Goal: Communication & Community: Answer question/provide support

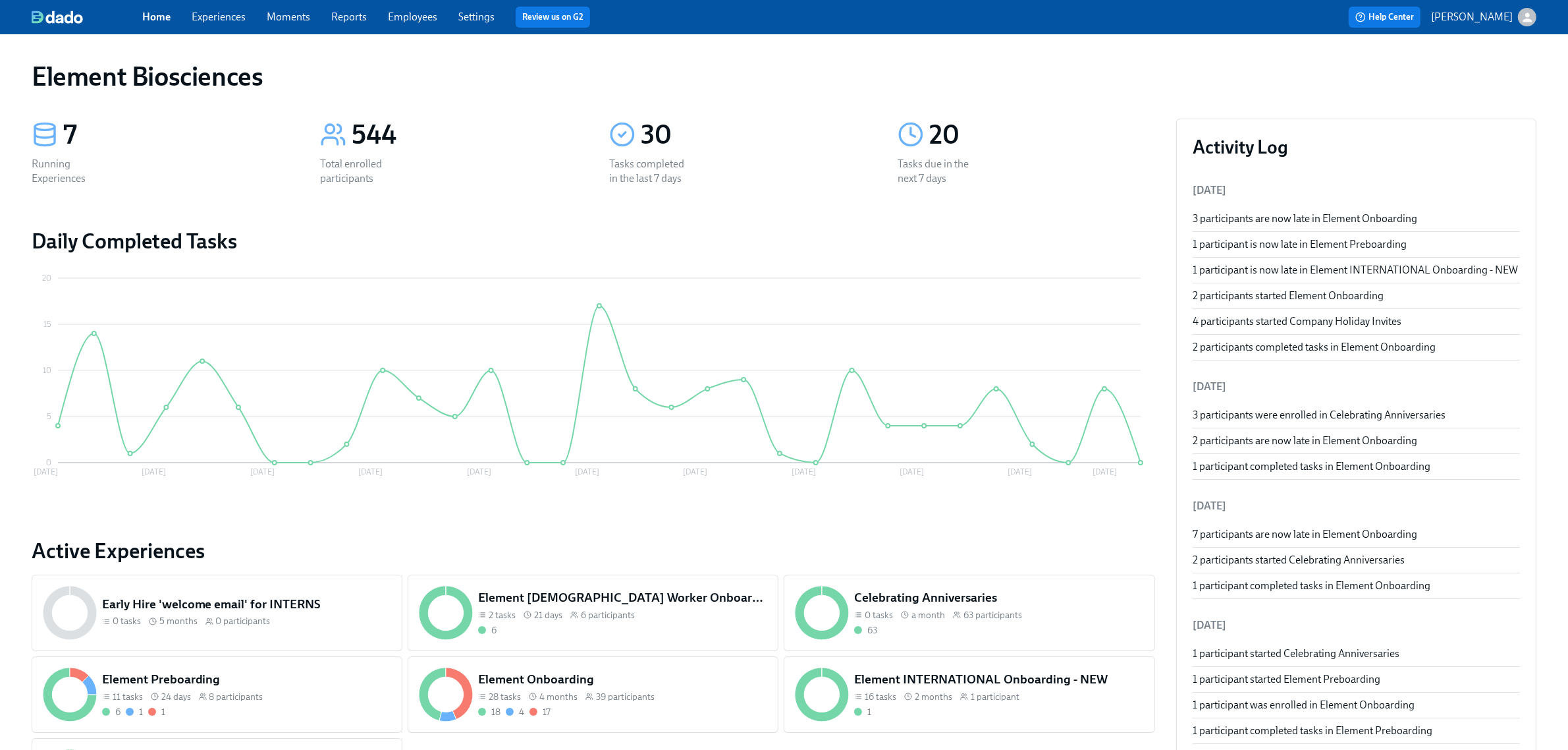
click at [234, 22] on link "Experiences" at bounding box center [218, 17] width 54 height 13
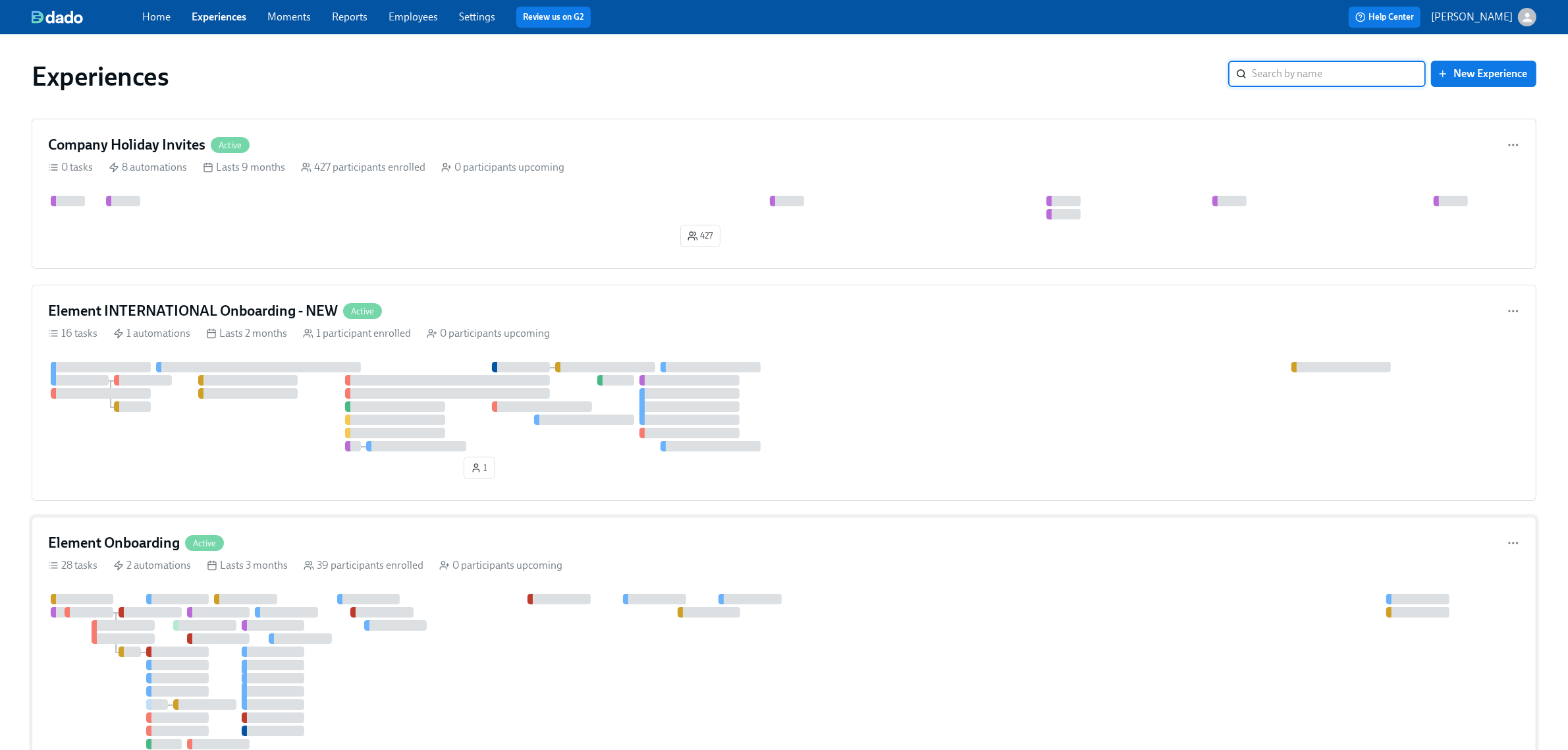
click at [686, 540] on div "Element Onboarding Active" at bounding box center [784, 543] width 1472 height 20
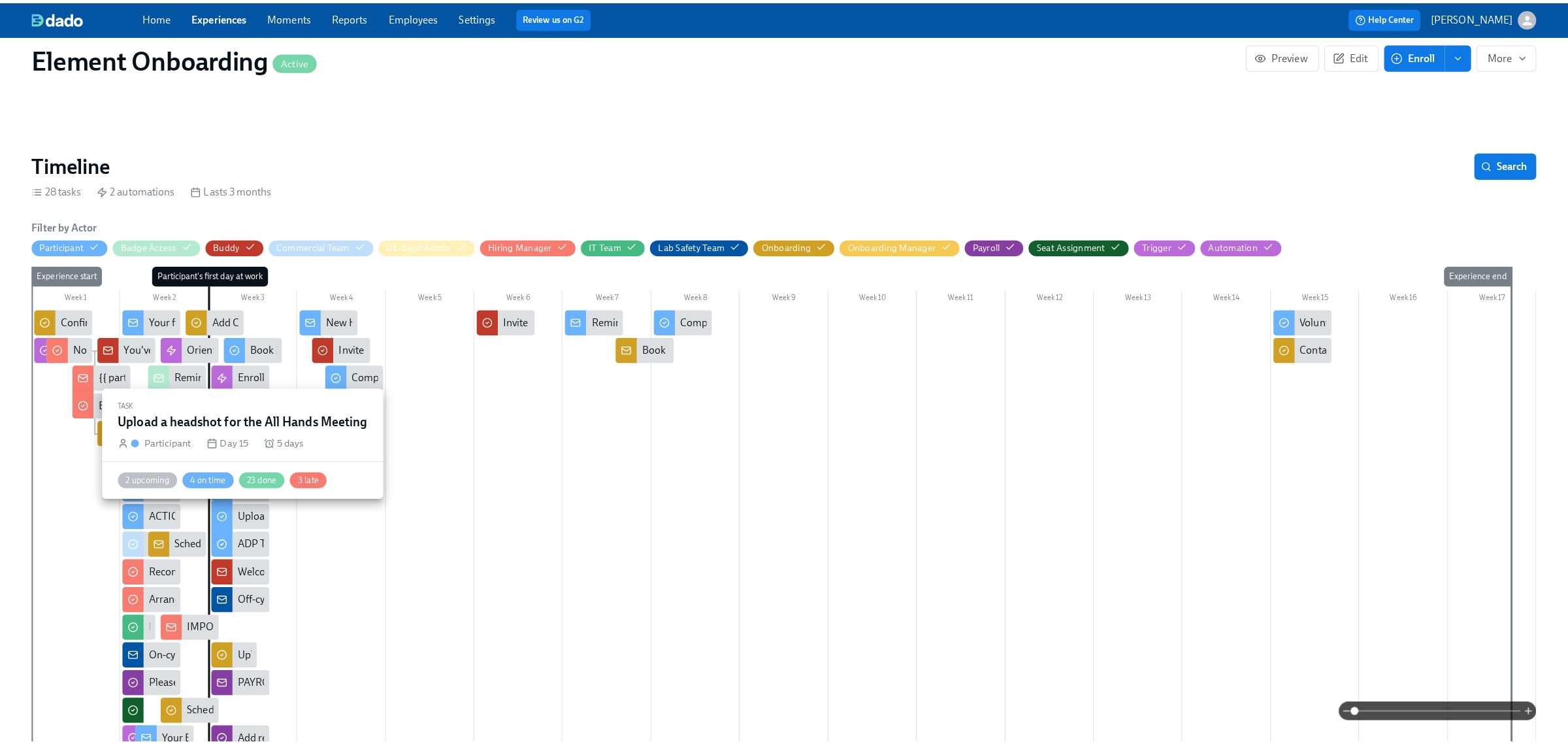
scroll to position [0, 15687]
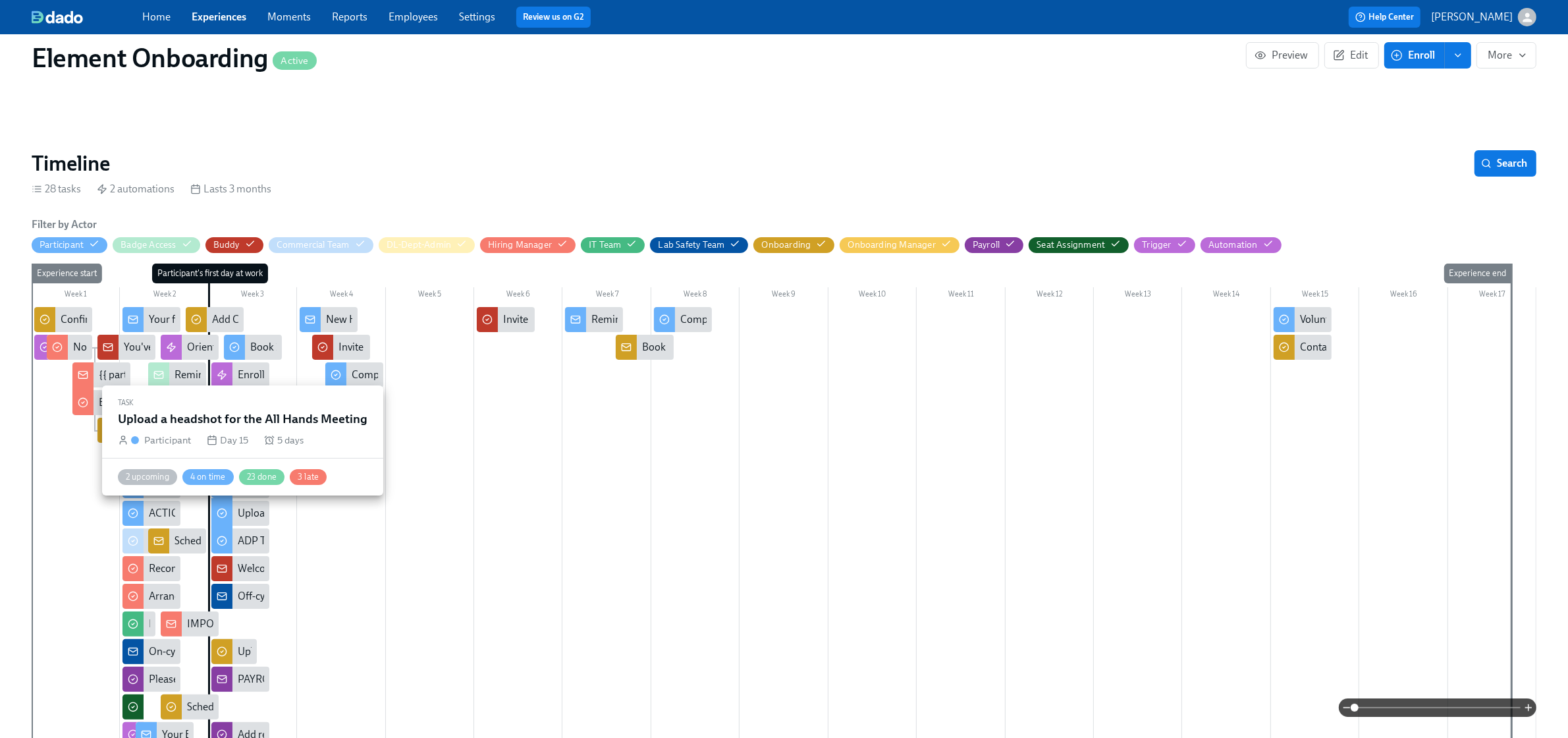
click at [242, 516] on div "Upload a headshot for the All Hands Meeting" at bounding box center [338, 514] width 201 height 15
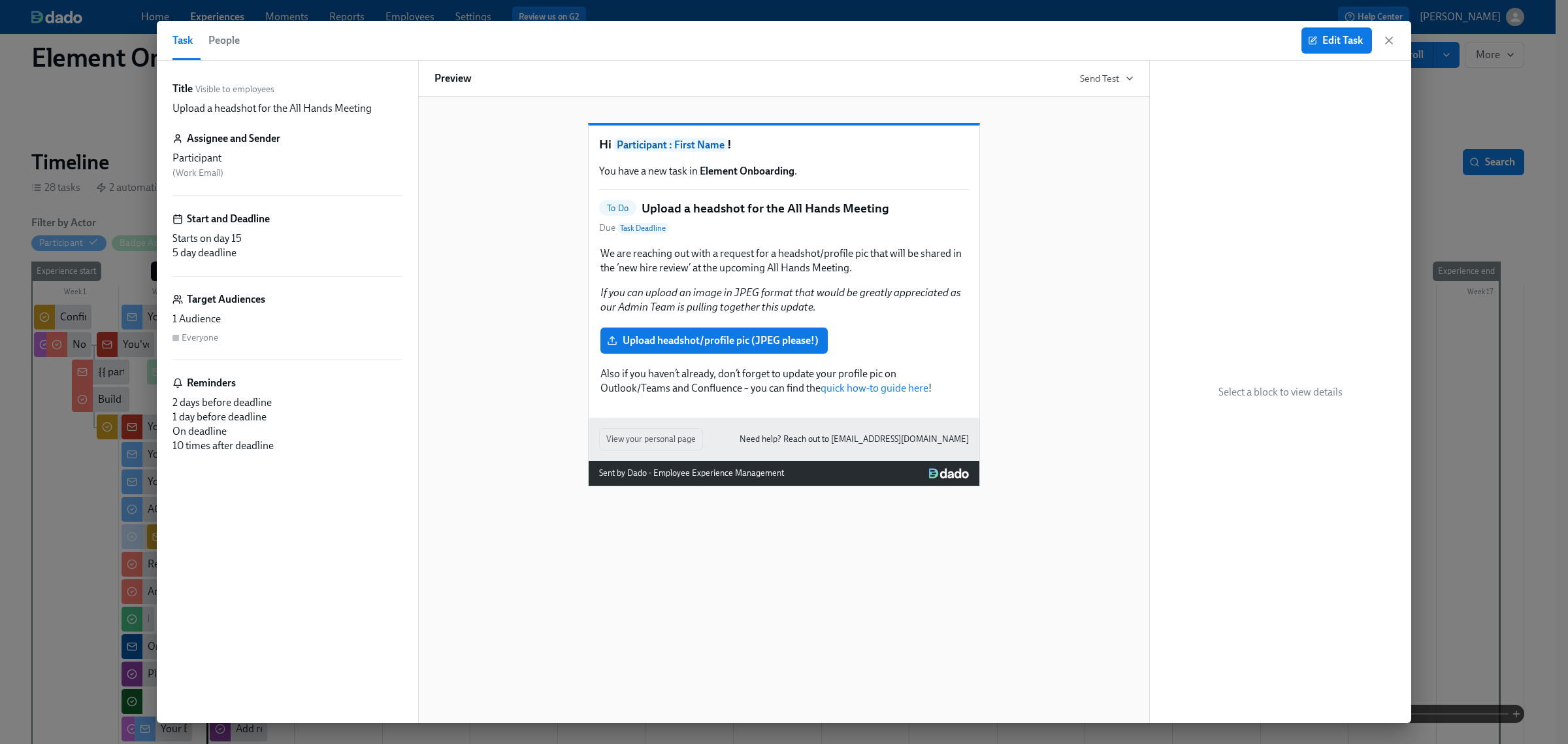
click at [232, 40] on span "People" at bounding box center [224, 40] width 31 height 19
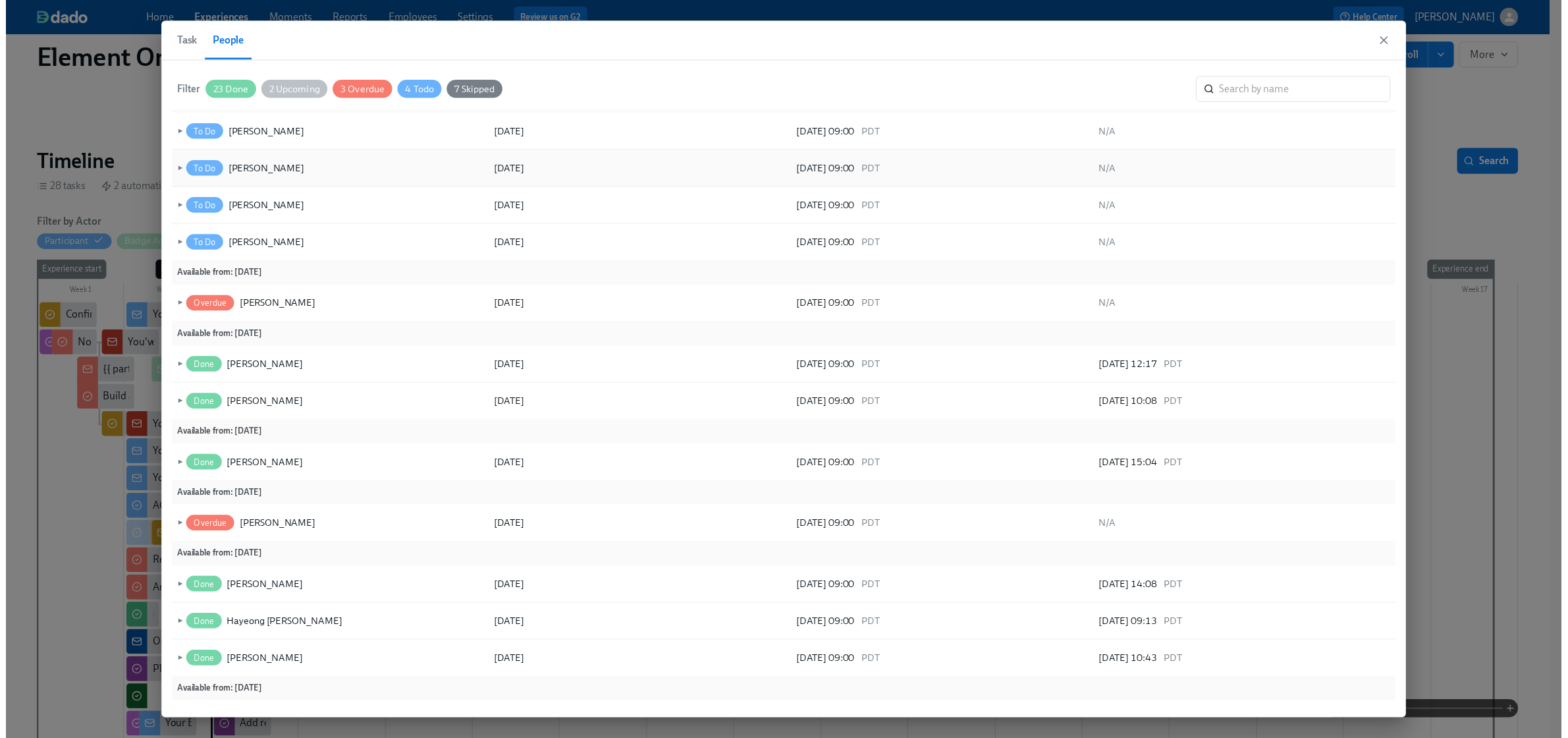
scroll to position [116, 0]
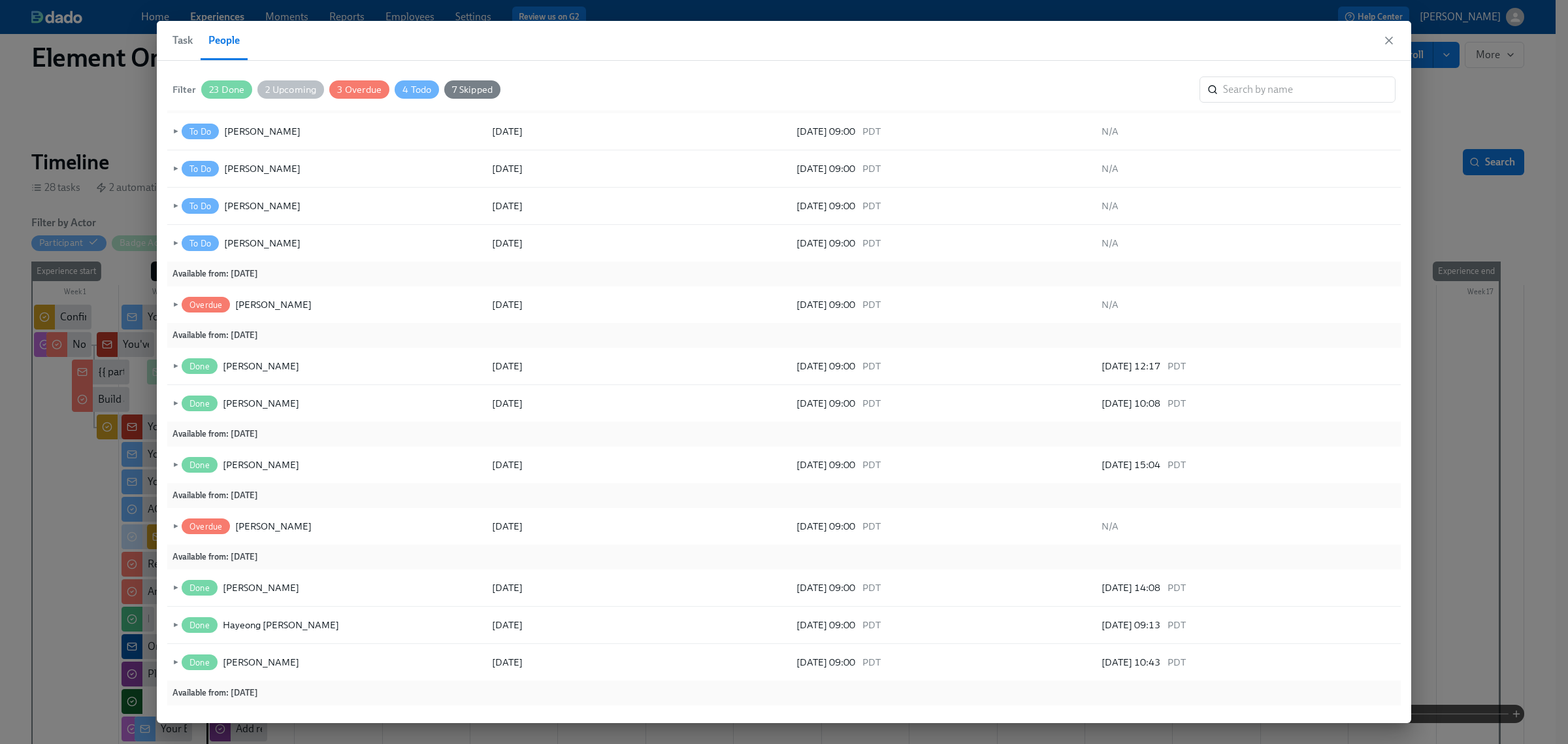
drag, startPoint x: 1389, startPoint y: 39, endPoint x: 1331, endPoint y: 149, distance: 124.4
click at [1389, 40] on icon "button" at bounding box center [1389, 40] width 13 height 13
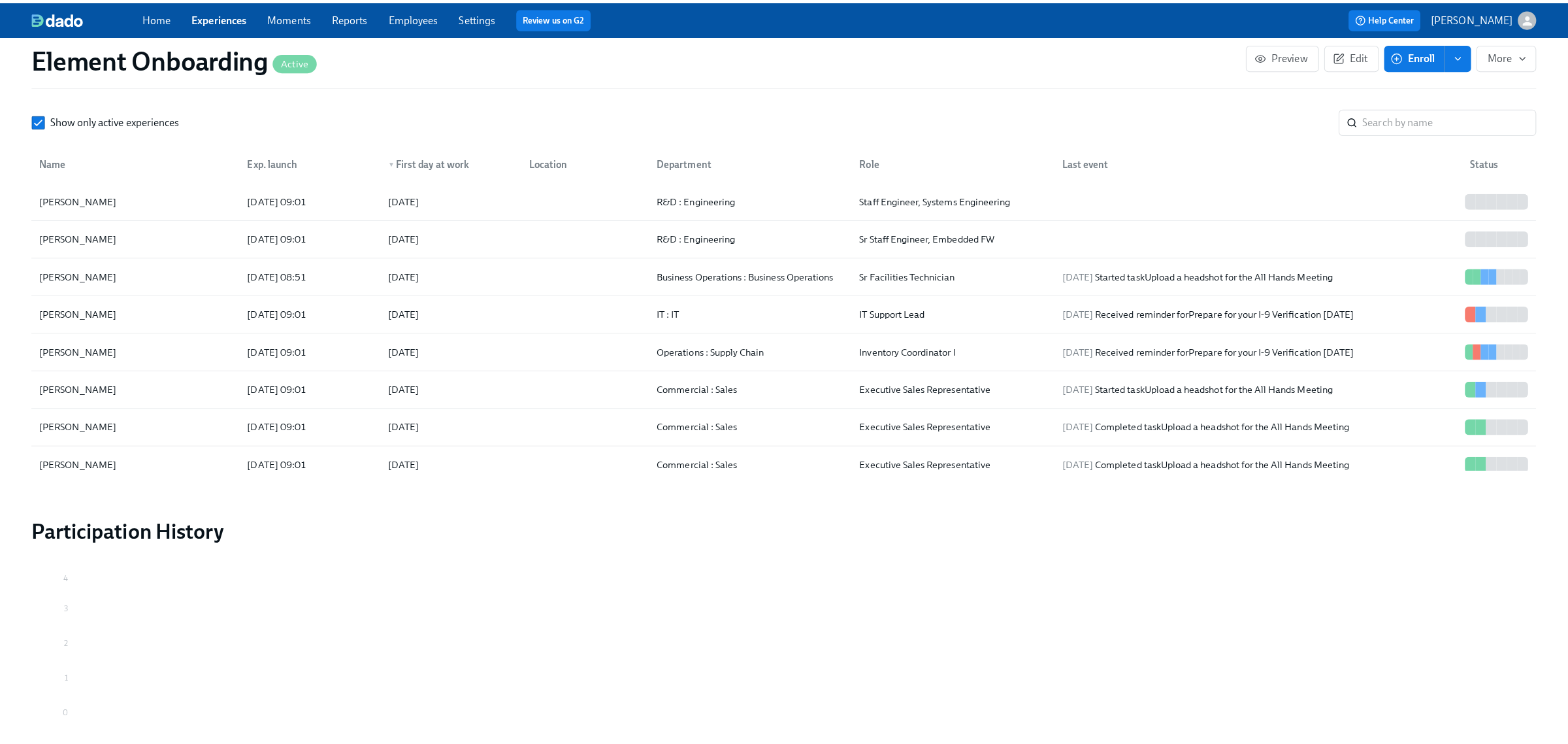
scroll to position [1553, 0]
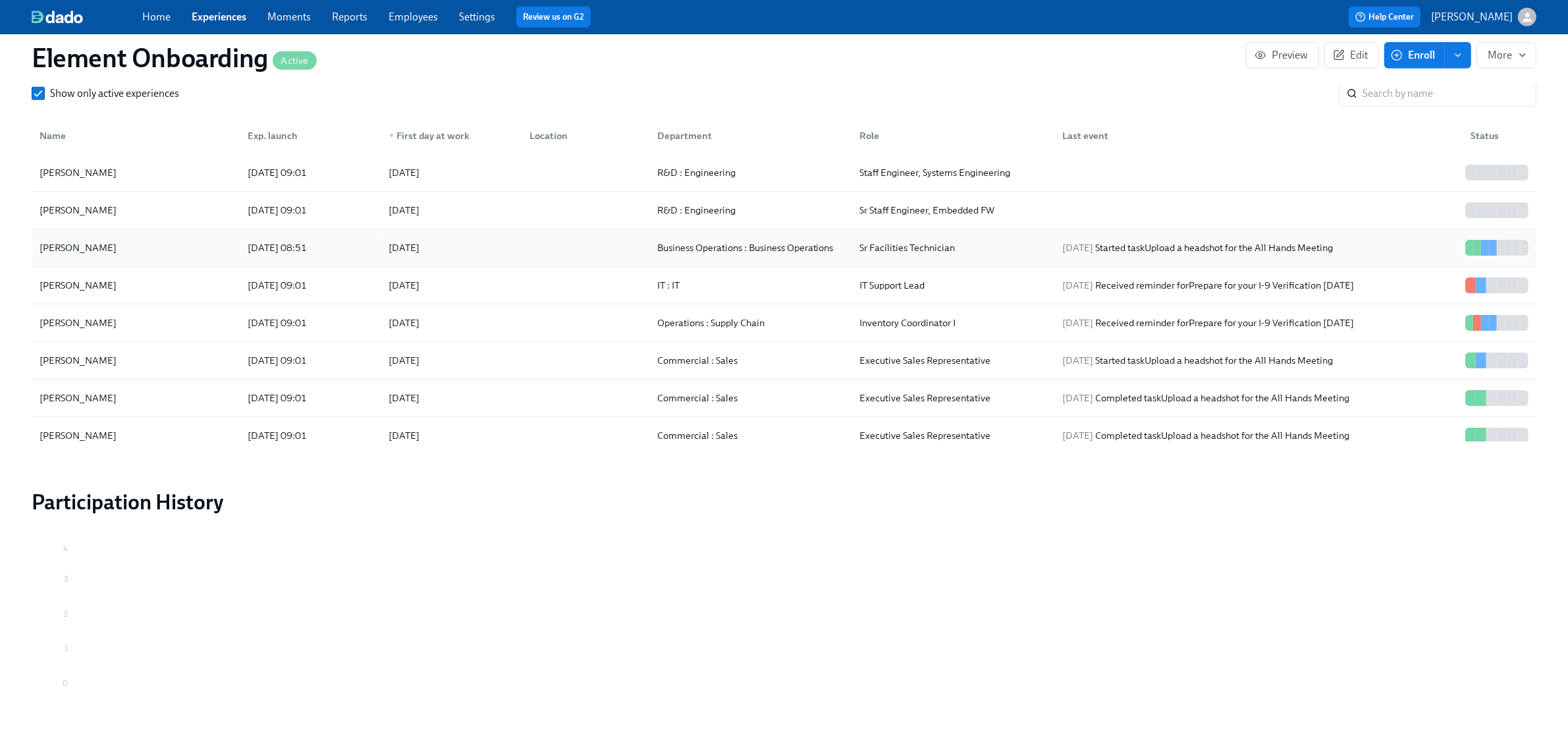
click at [164, 246] on div "[PERSON_NAME]" at bounding box center [135, 248] width 203 height 27
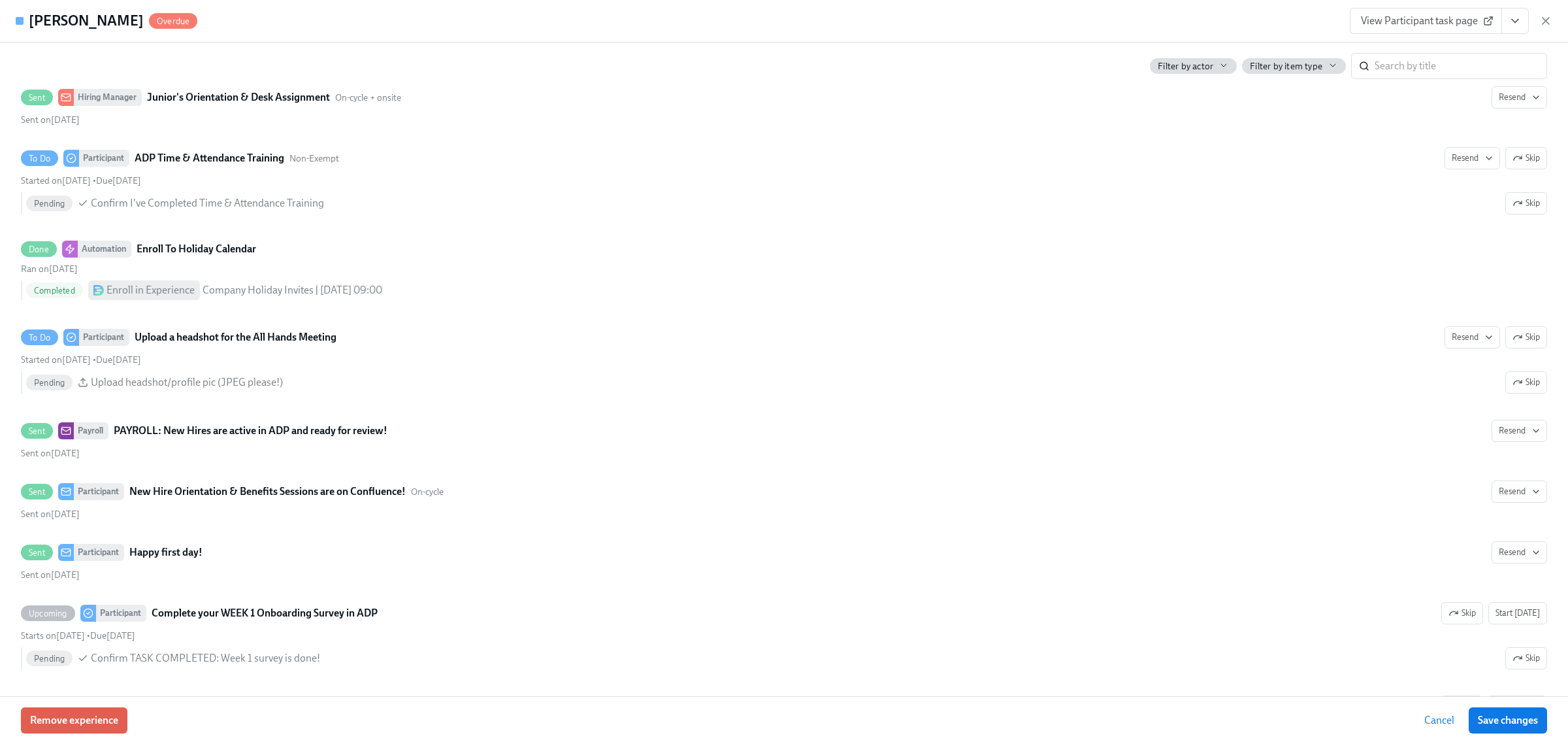
scroll to position [1961, 0]
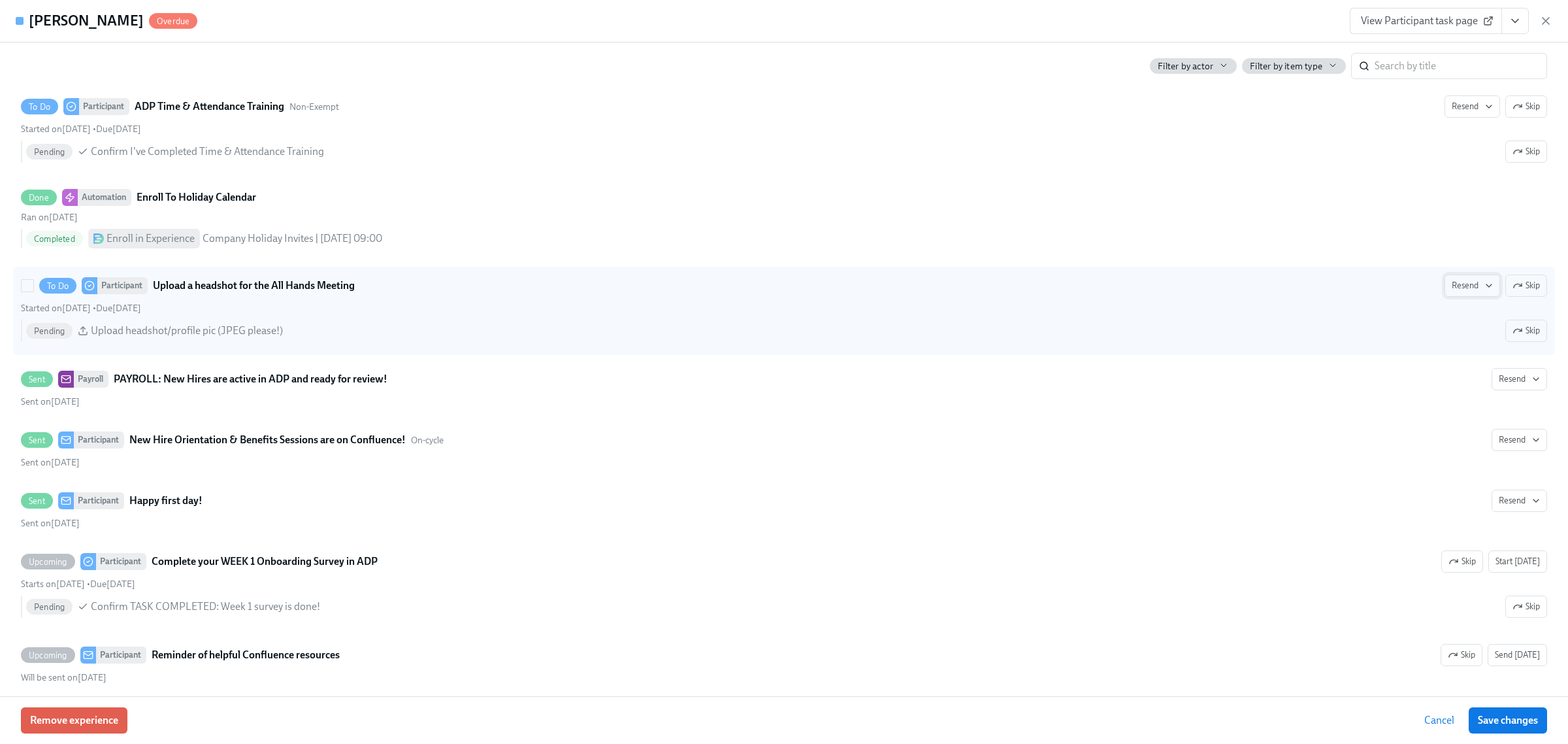
click at [1484, 291] on icon "button" at bounding box center [1489, 285] width 11 height 11
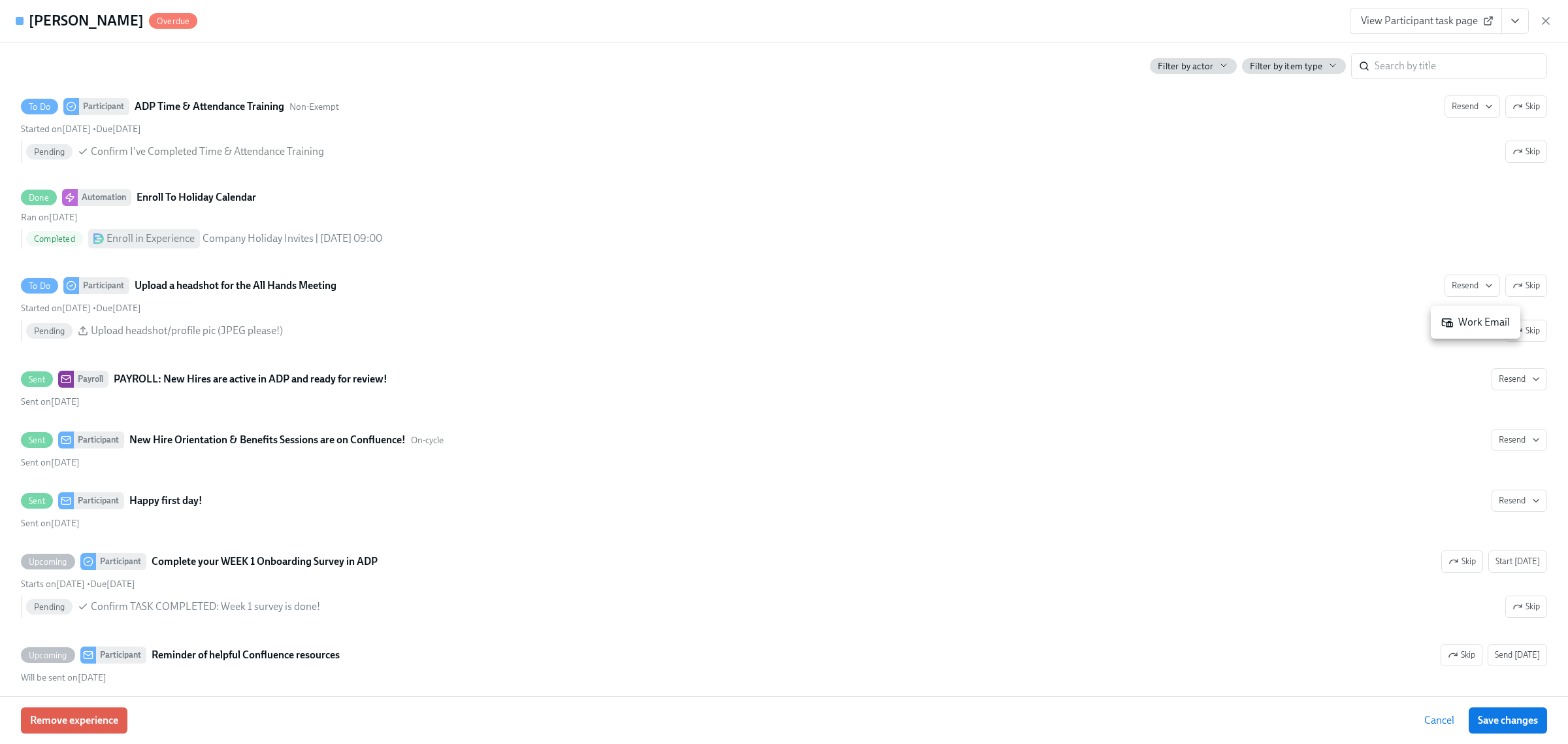
click at [1451, 316] on icon at bounding box center [1447, 322] width 12 height 12
click at [1491, 720] on span "Save changes" at bounding box center [1508, 720] width 60 height 13
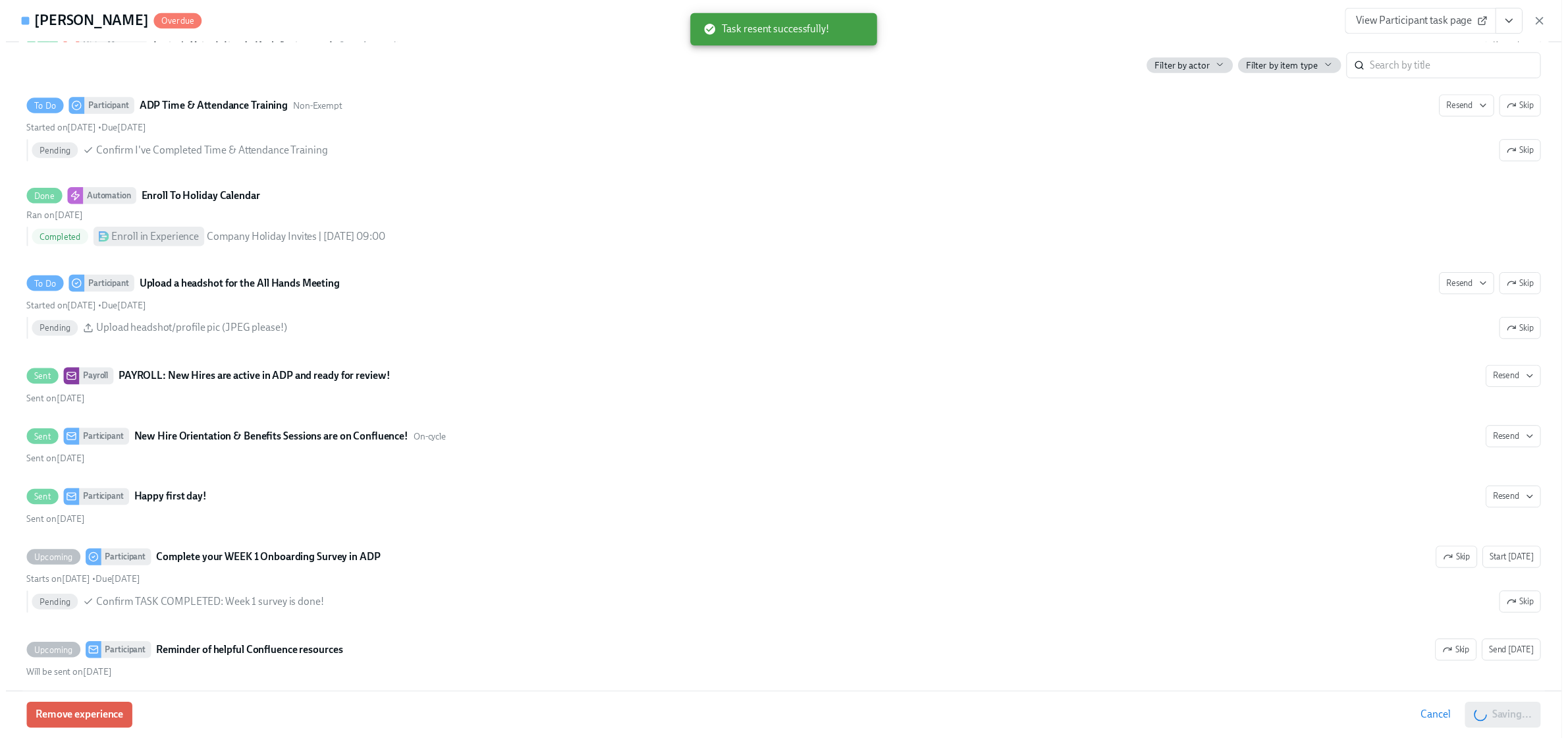
scroll to position [0, 19714]
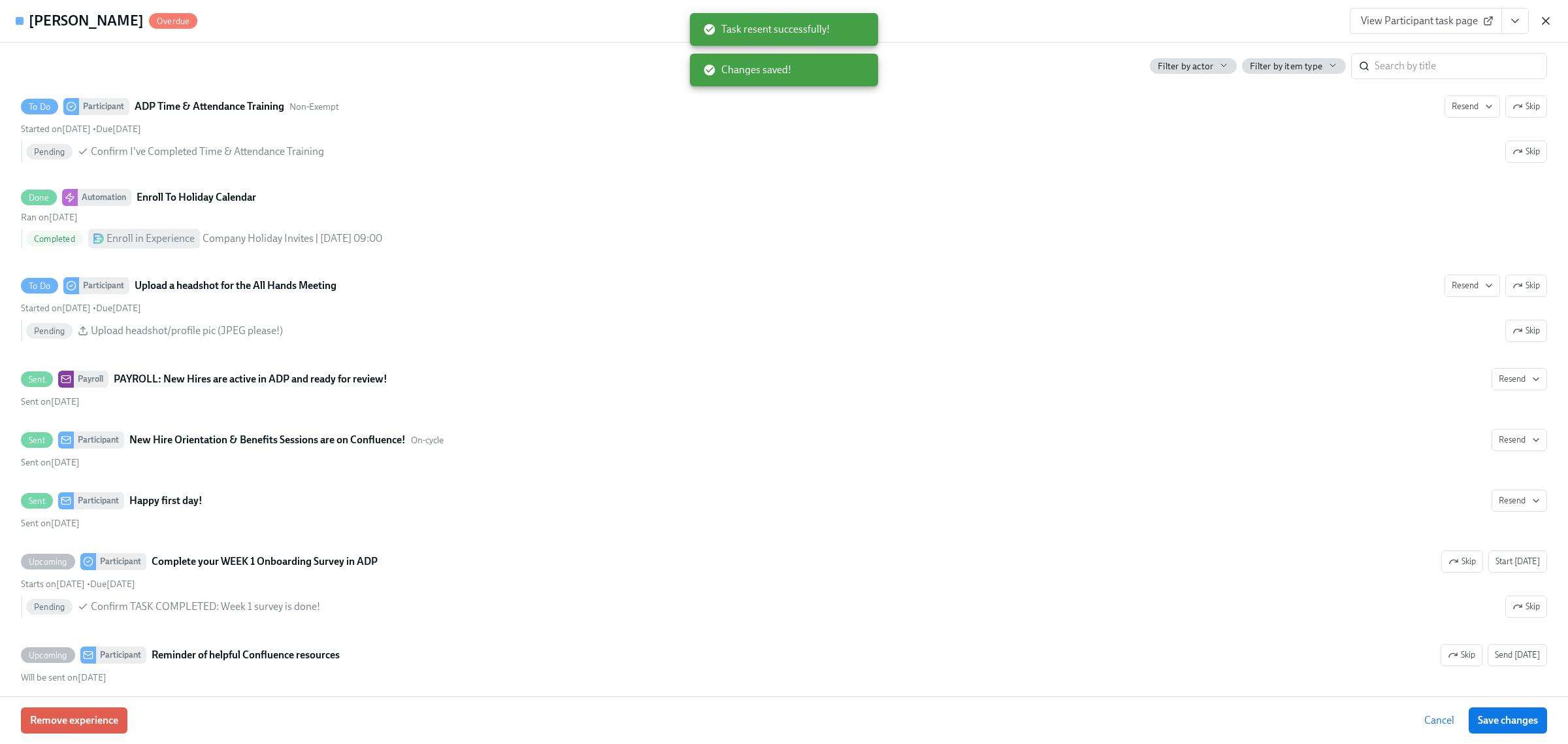
click at [1547, 17] on icon "button" at bounding box center [1546, 21] width 13 height 13
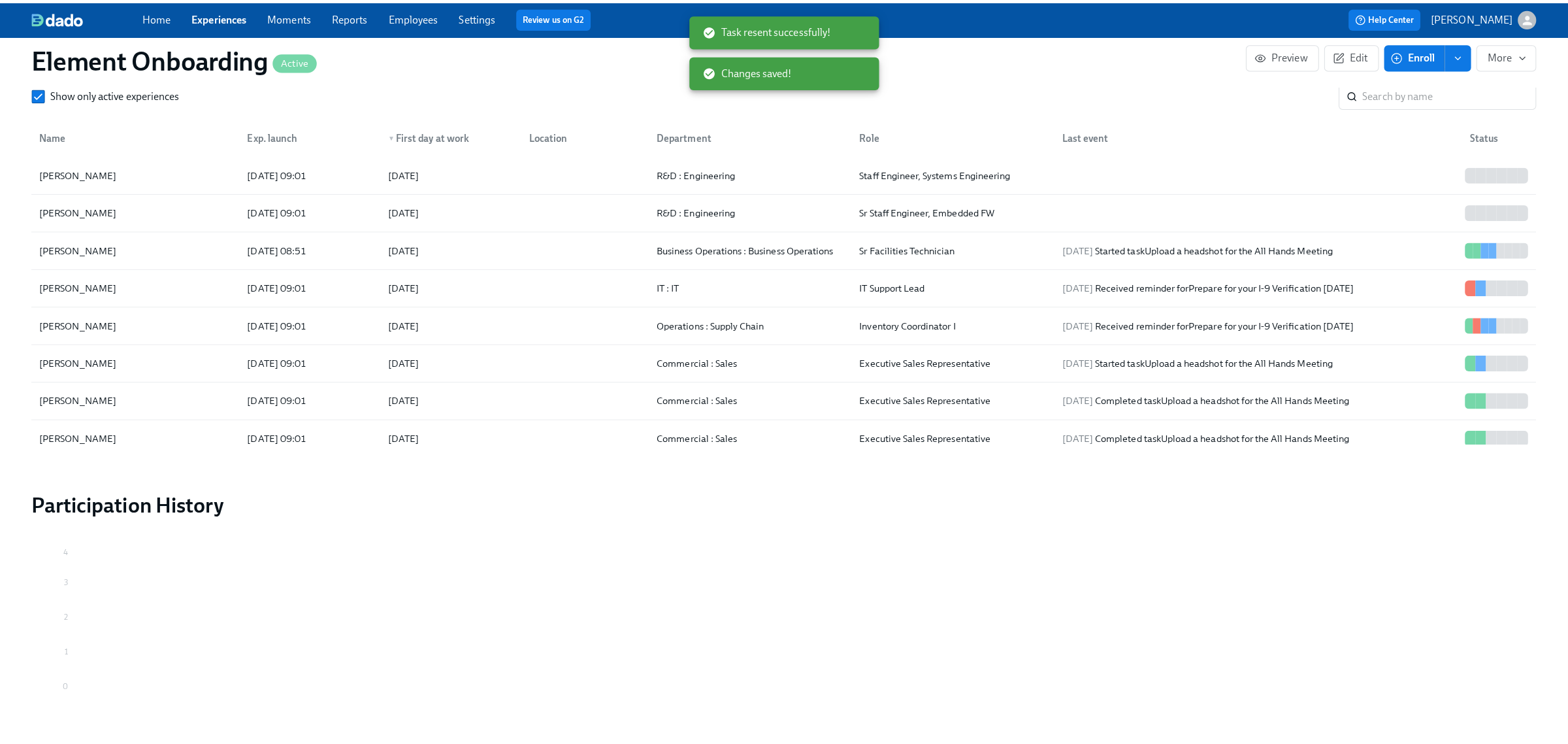
scroll to position [0, 19545]
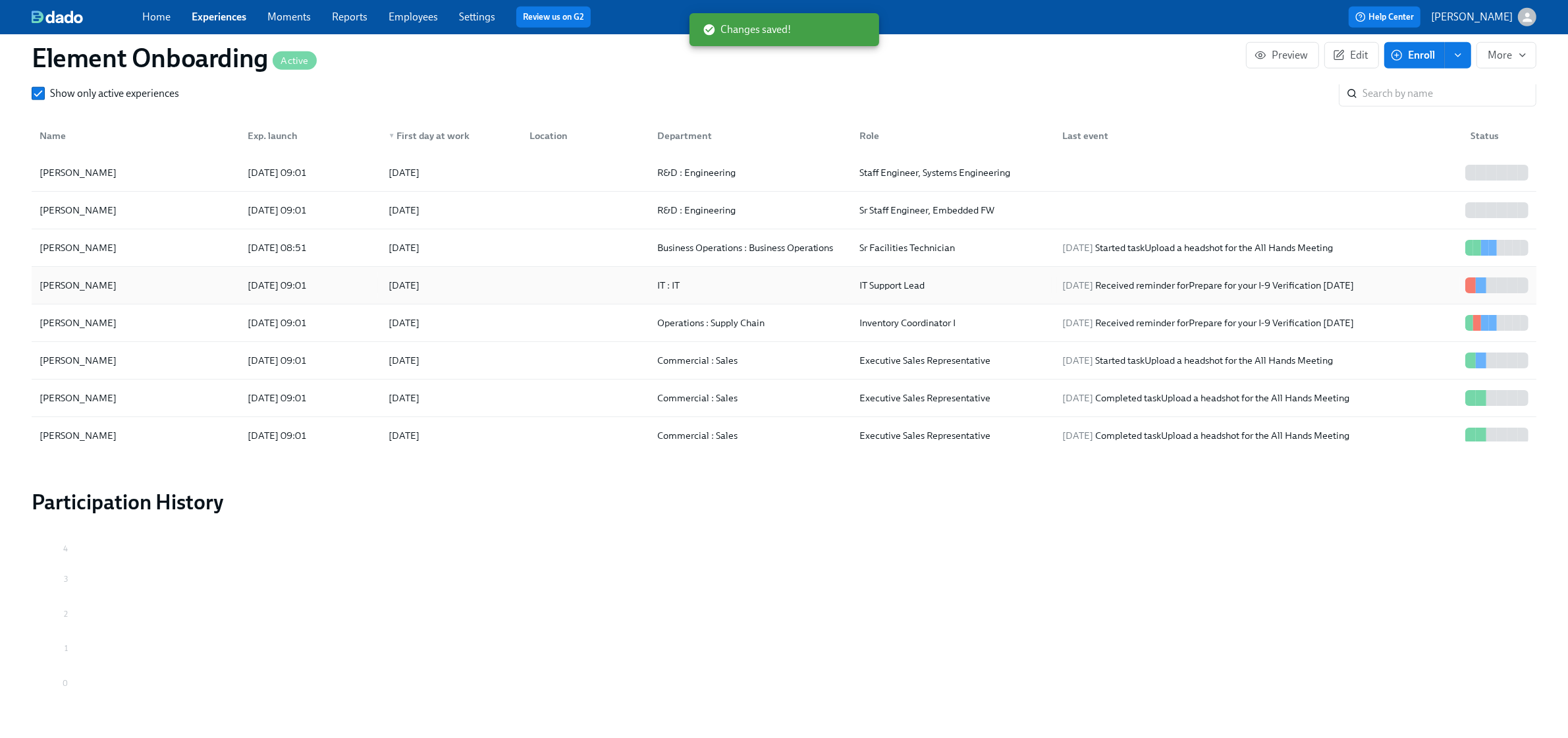
click at [182, 288] on div "[PERSON_NAME]" at bounding box center [135, 286] width 203 height 27
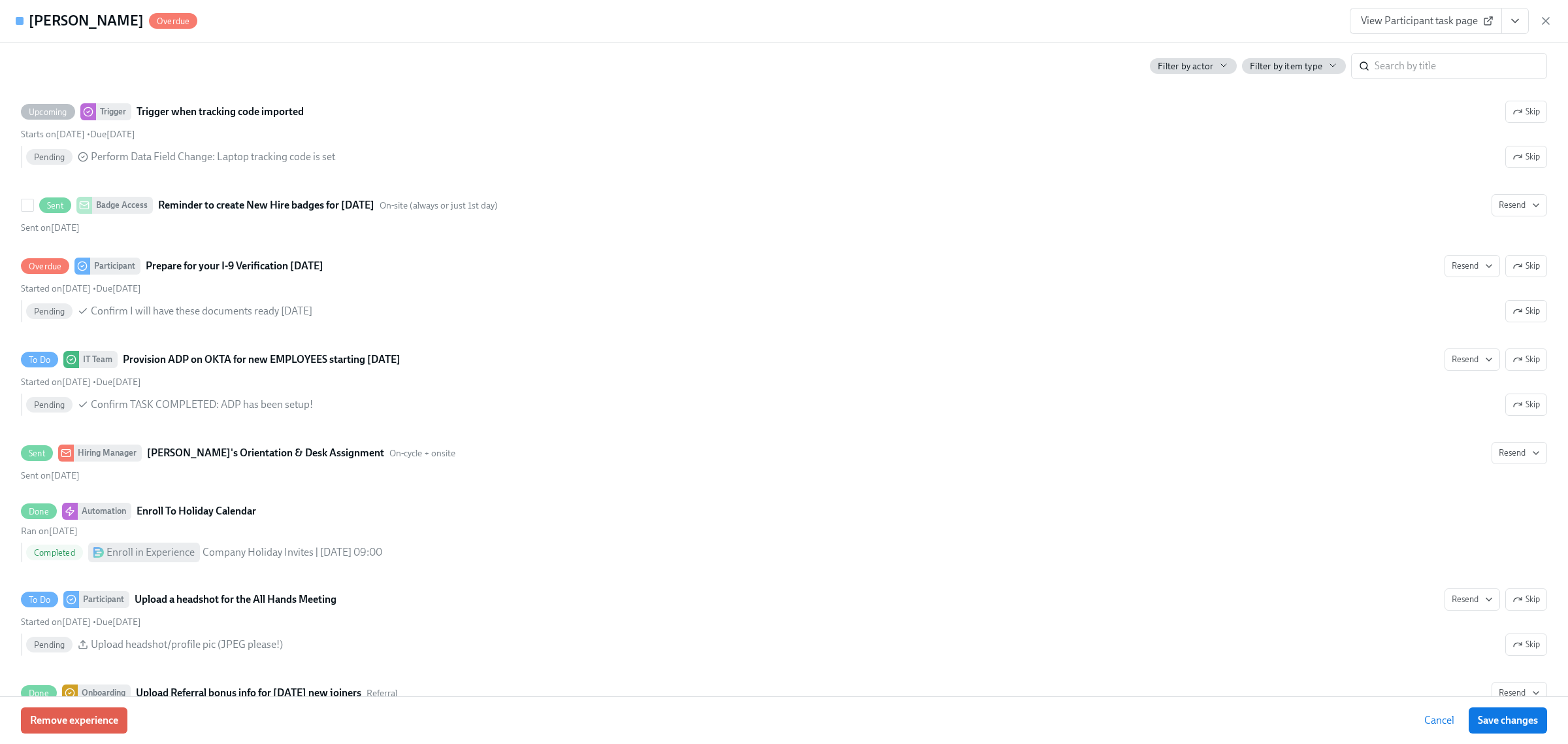
scroll to position [1634, 0]
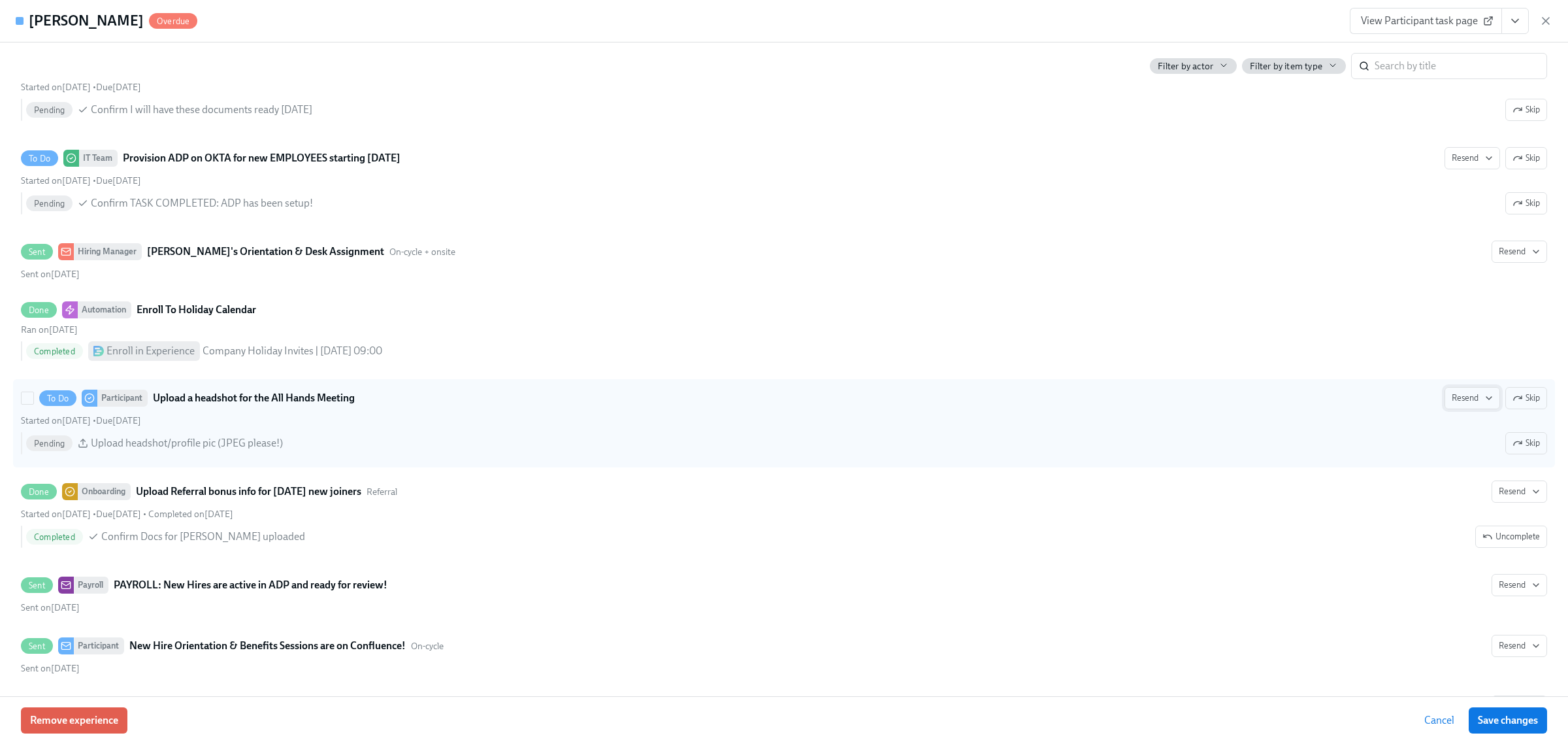
click at [1452, 402] on span "Resend" at bounding box center [1472, 398] width 41 height 13
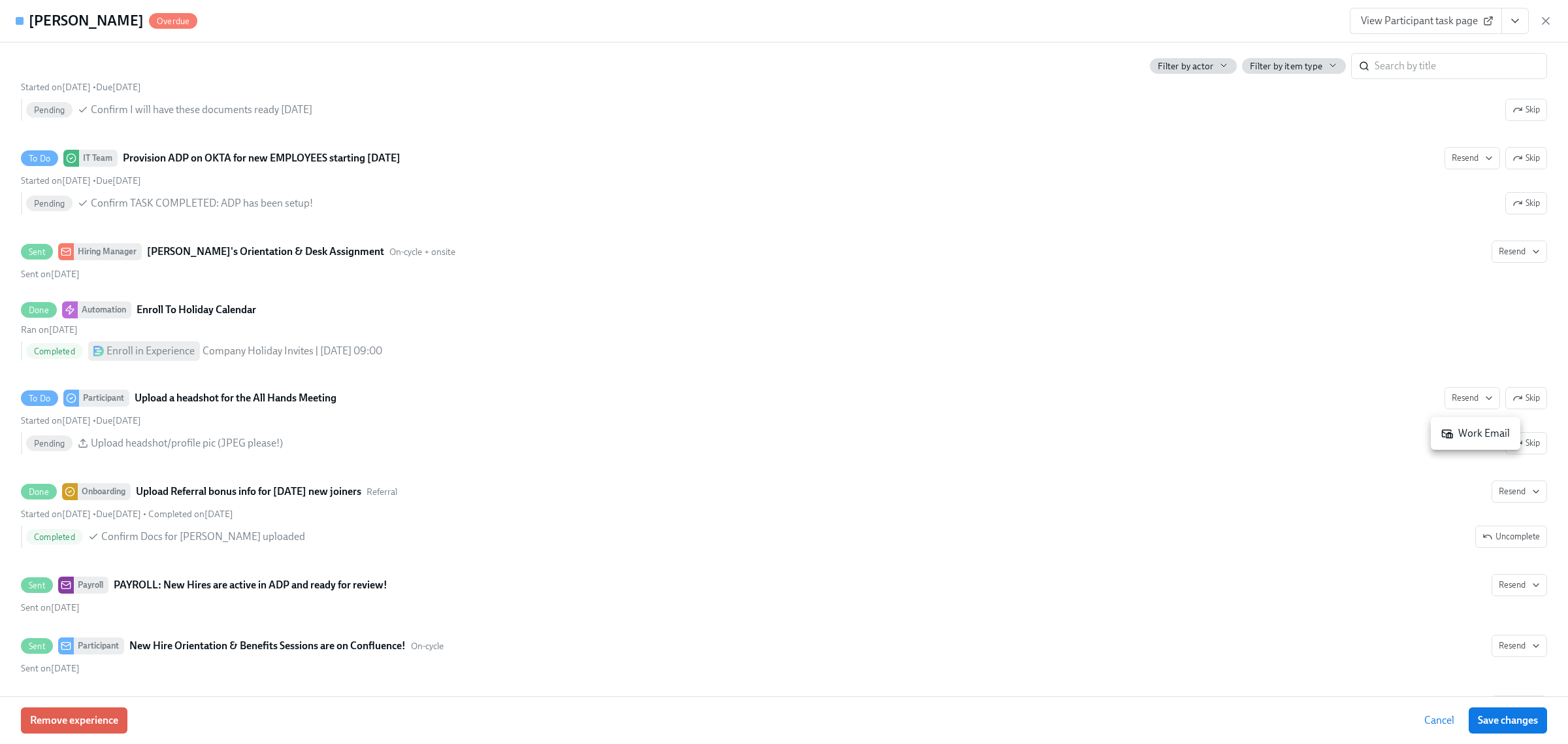
click at [1464, 436] on div "Work Email" at bounding box center [1476, 433] width 69 height 15
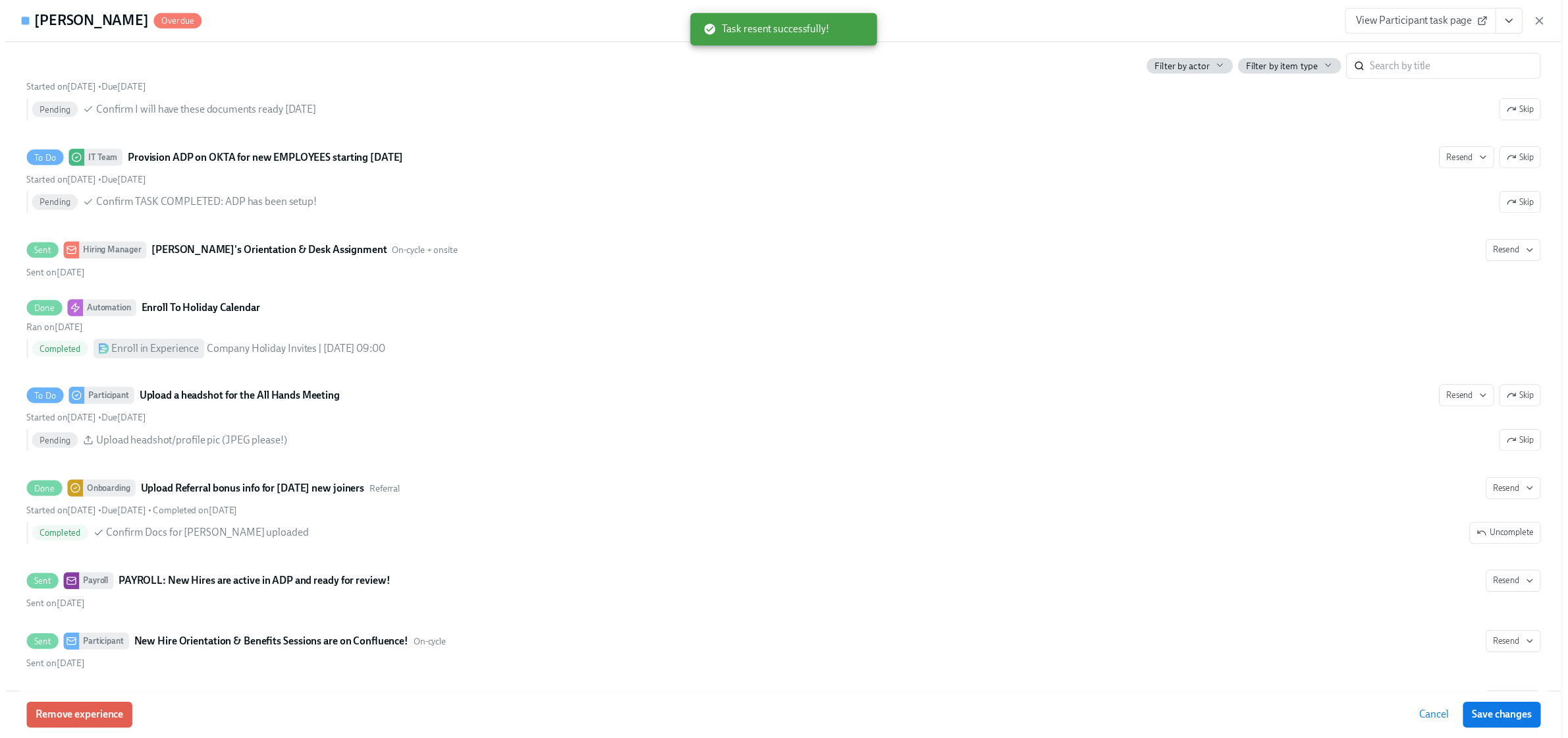
scroll to position [0, 19714]
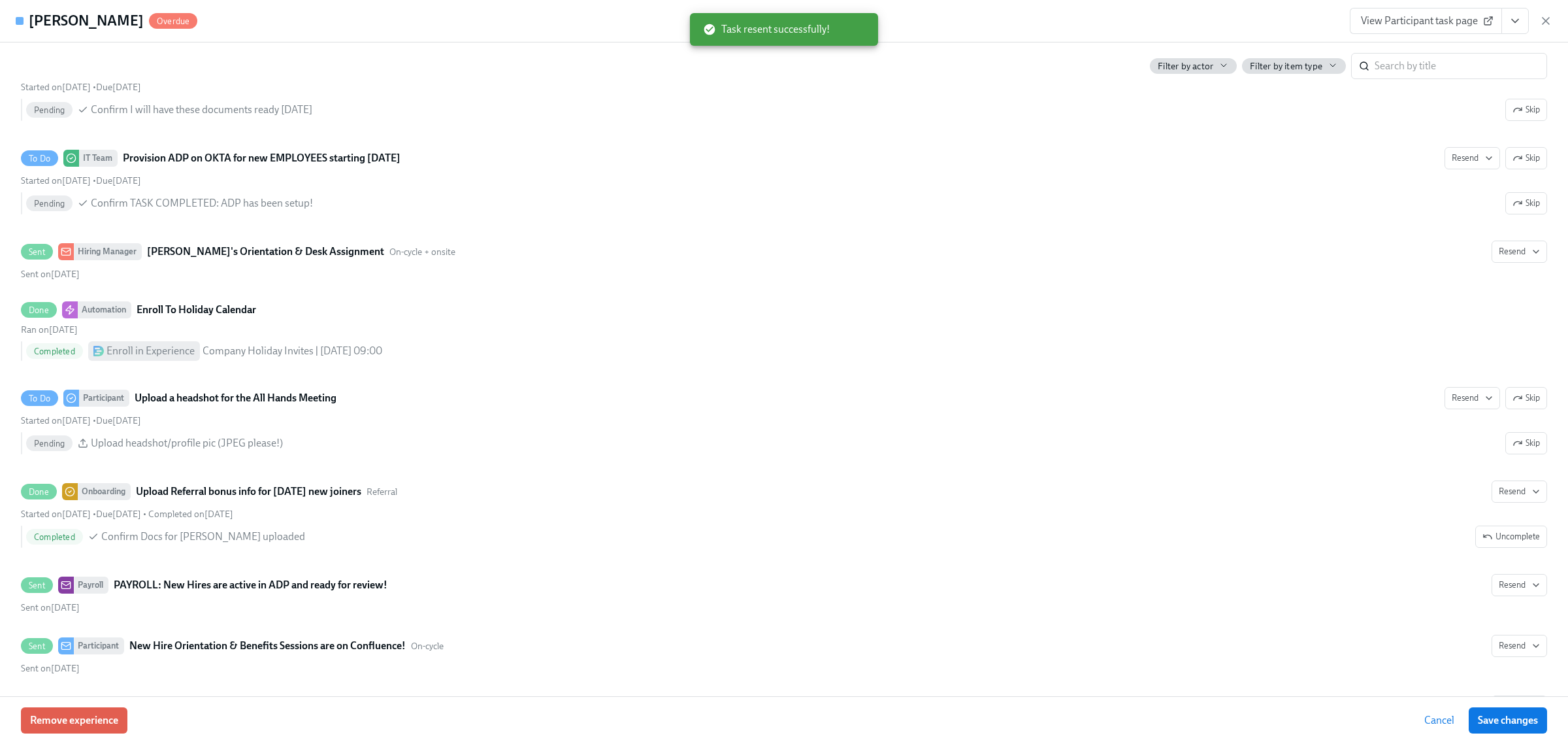
drag, startPoint x: 1489, startPoint y: 723, endPoint x: 1353, endPoint y: 729, distance: 136.1
click at [1490, 723] on span "Save changes" at bounding box center [1508, 720] width 60 height 13
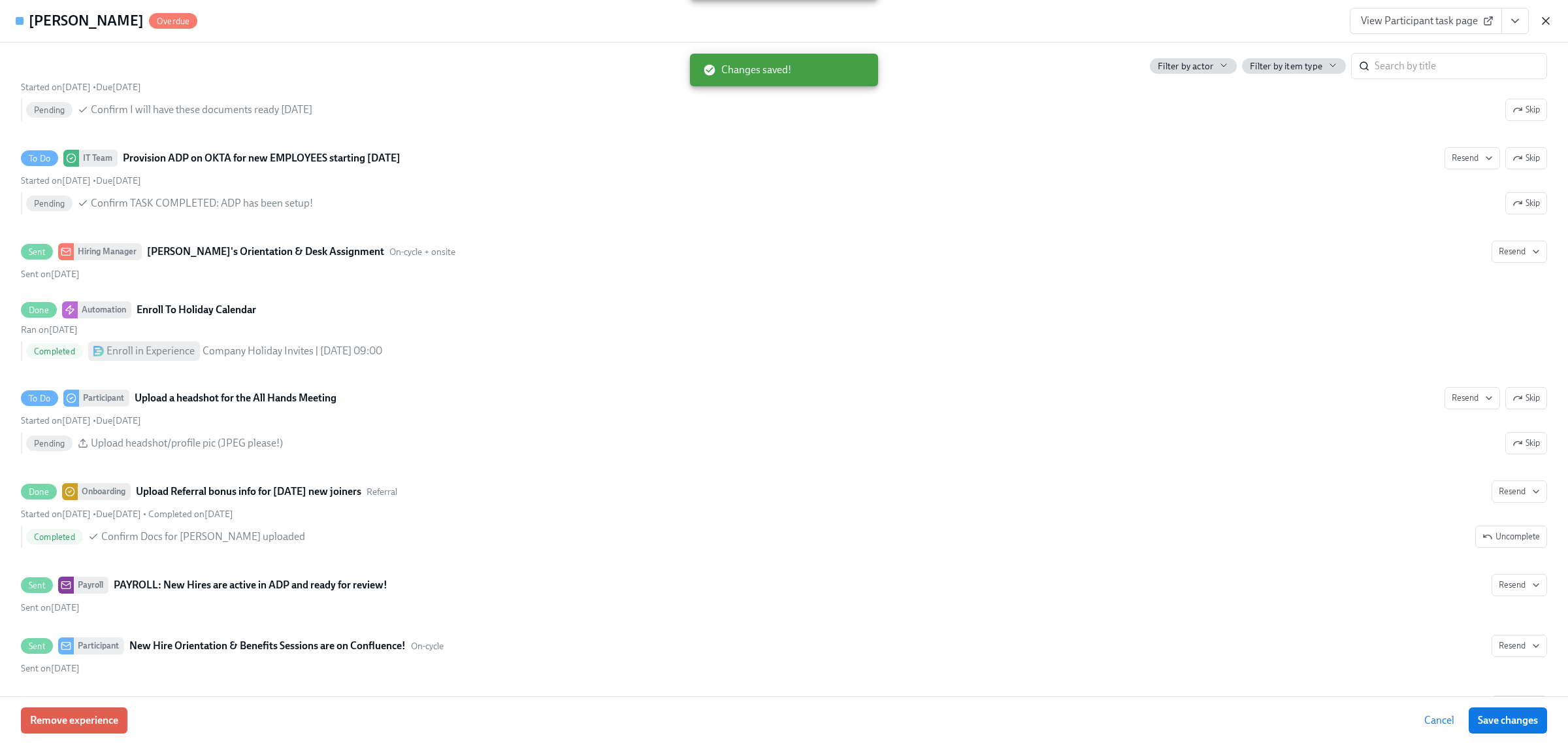
click at [1549, 20] on icon "button" at bounding box center [1546, 21] width 13 height 13
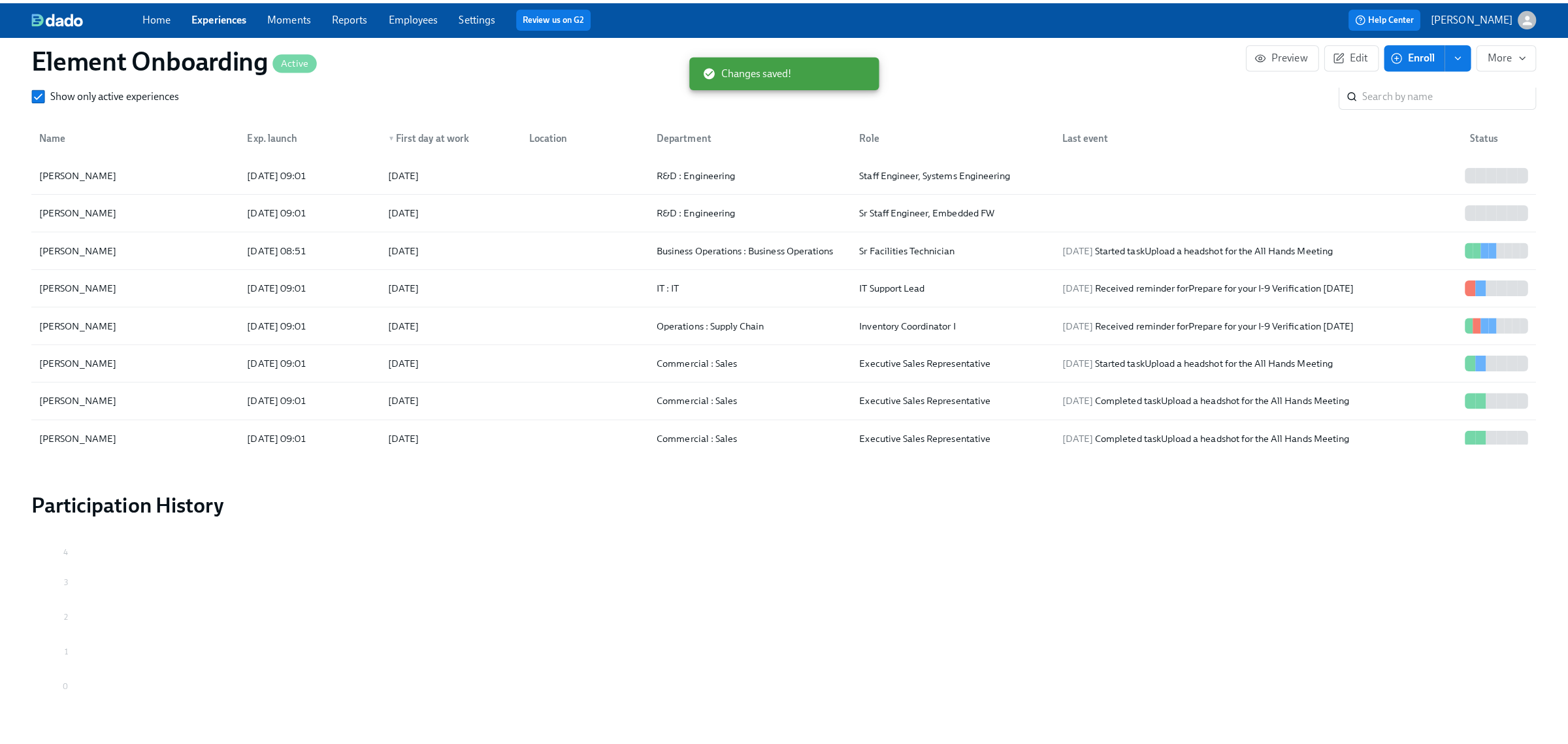
scroll to position [0, 19545]
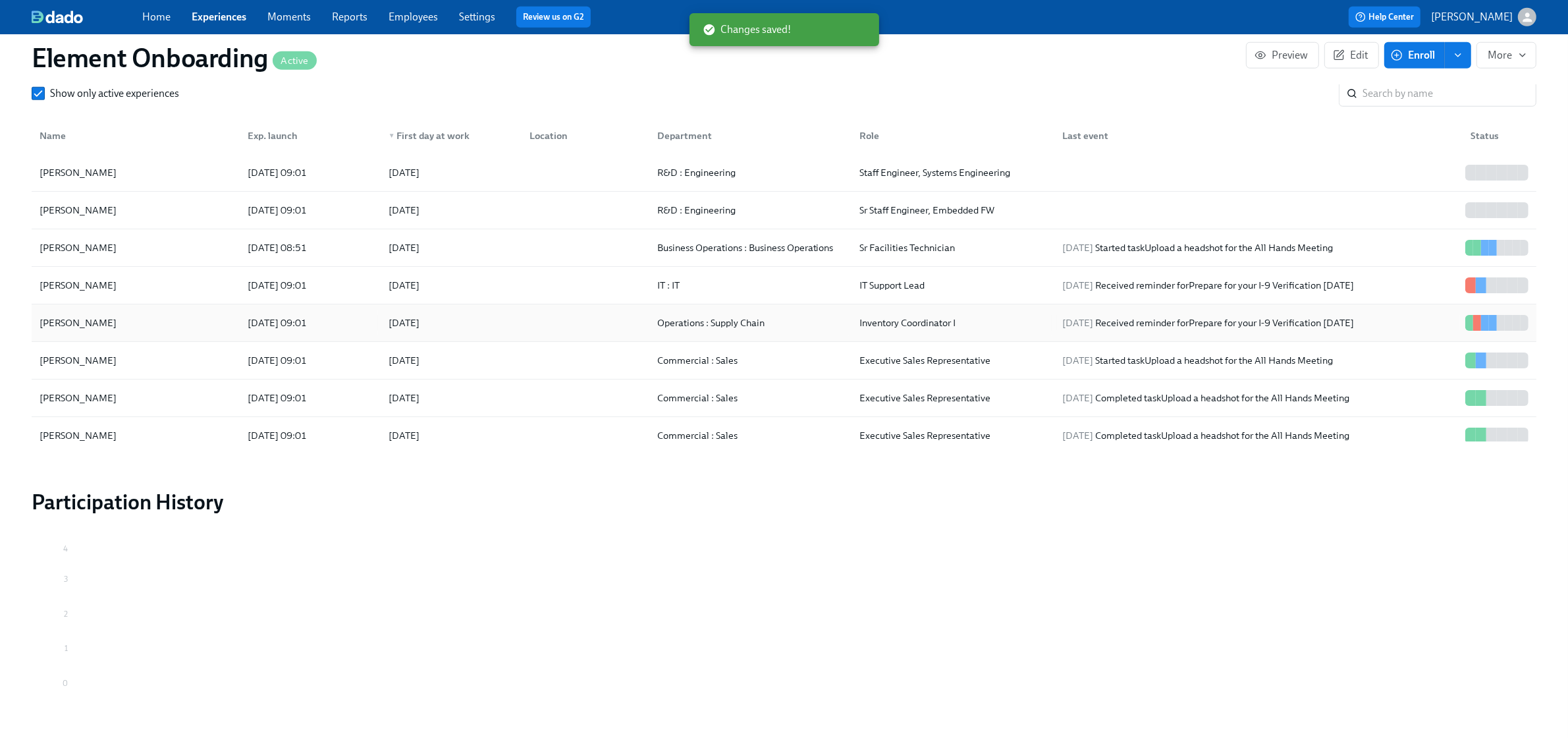
click at [123, 316] on div "[PERSON_NAME]" at bounding box center [135, 323] width 203 height 27
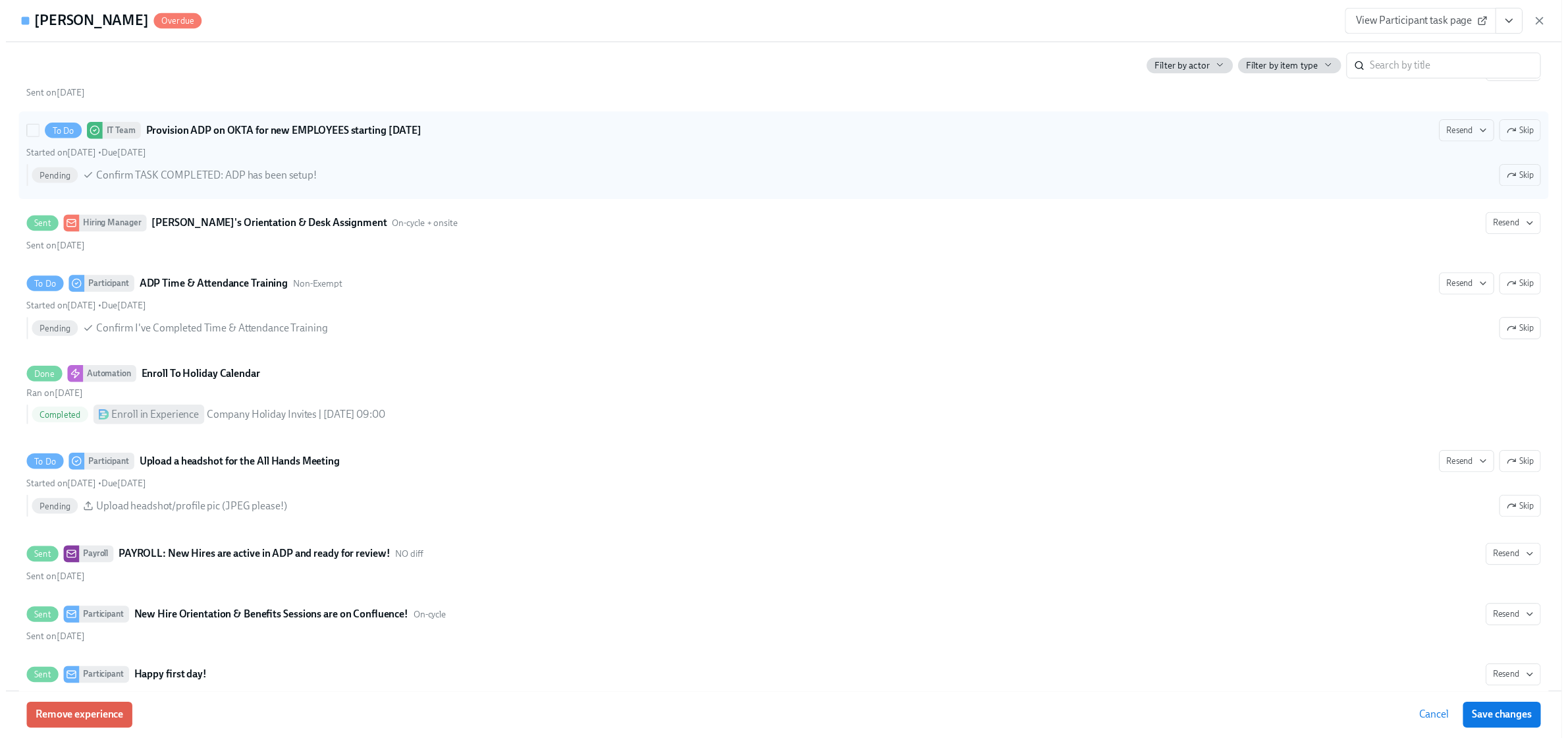
scroll to position [1894, 0]
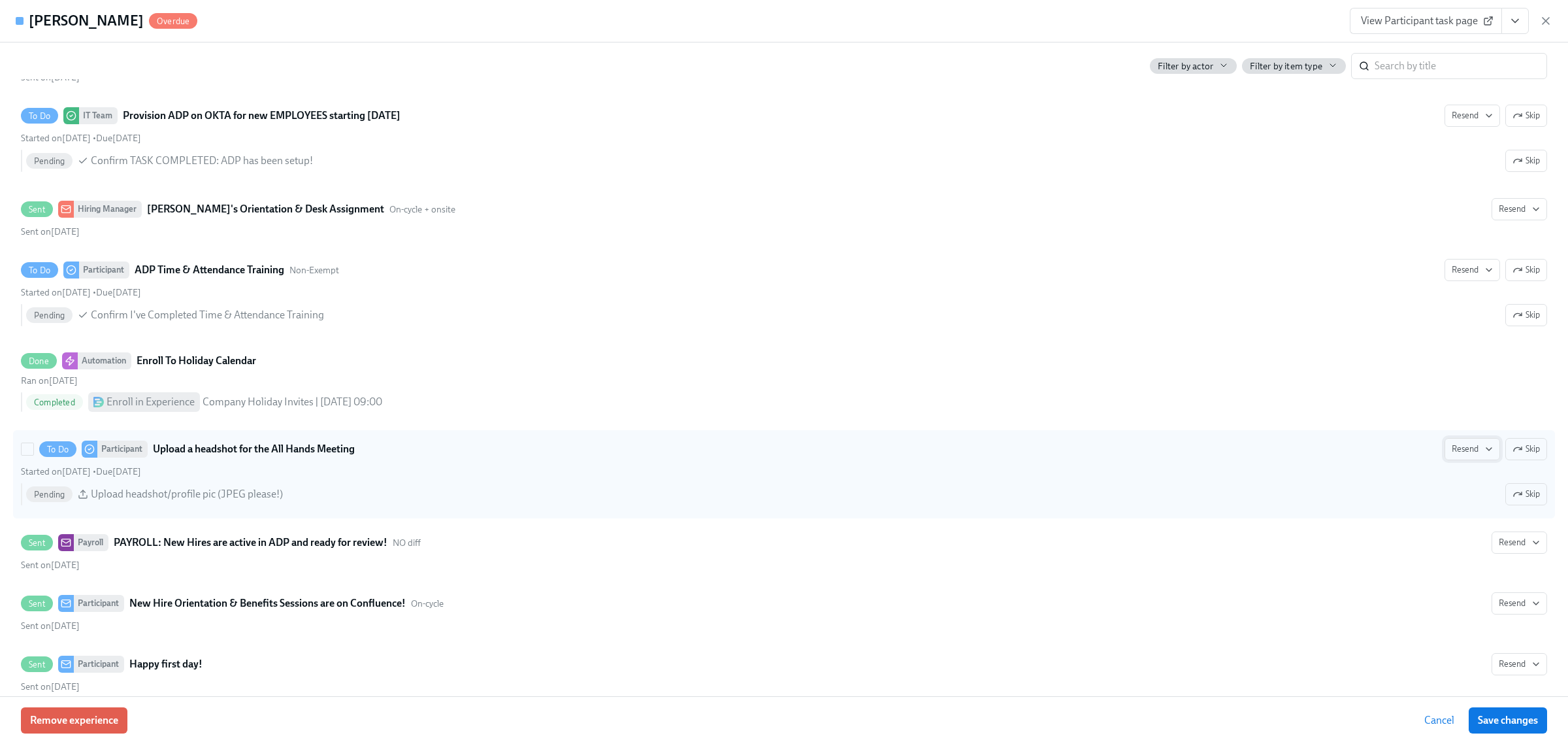
click at [1452, 456] on span "Resend" at bounding box center [1472, 449] width 41 height 13
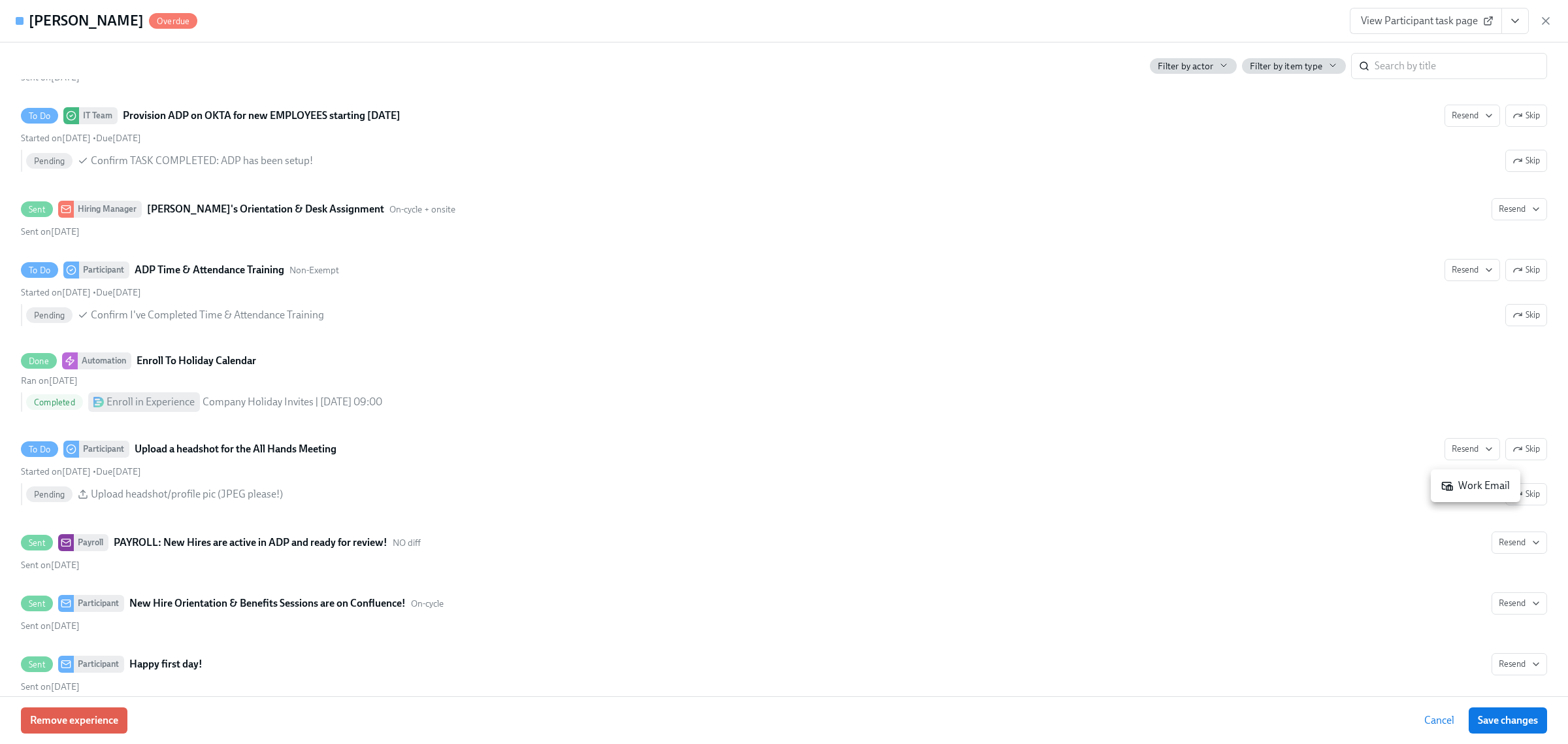
click at [1438, 484] on li "Work Email" at bounding box center [1476, 486] width 90 height 22
click at [1492, 721] on span "Save changes" at bounding box center [1508, 720] width 60 height 13
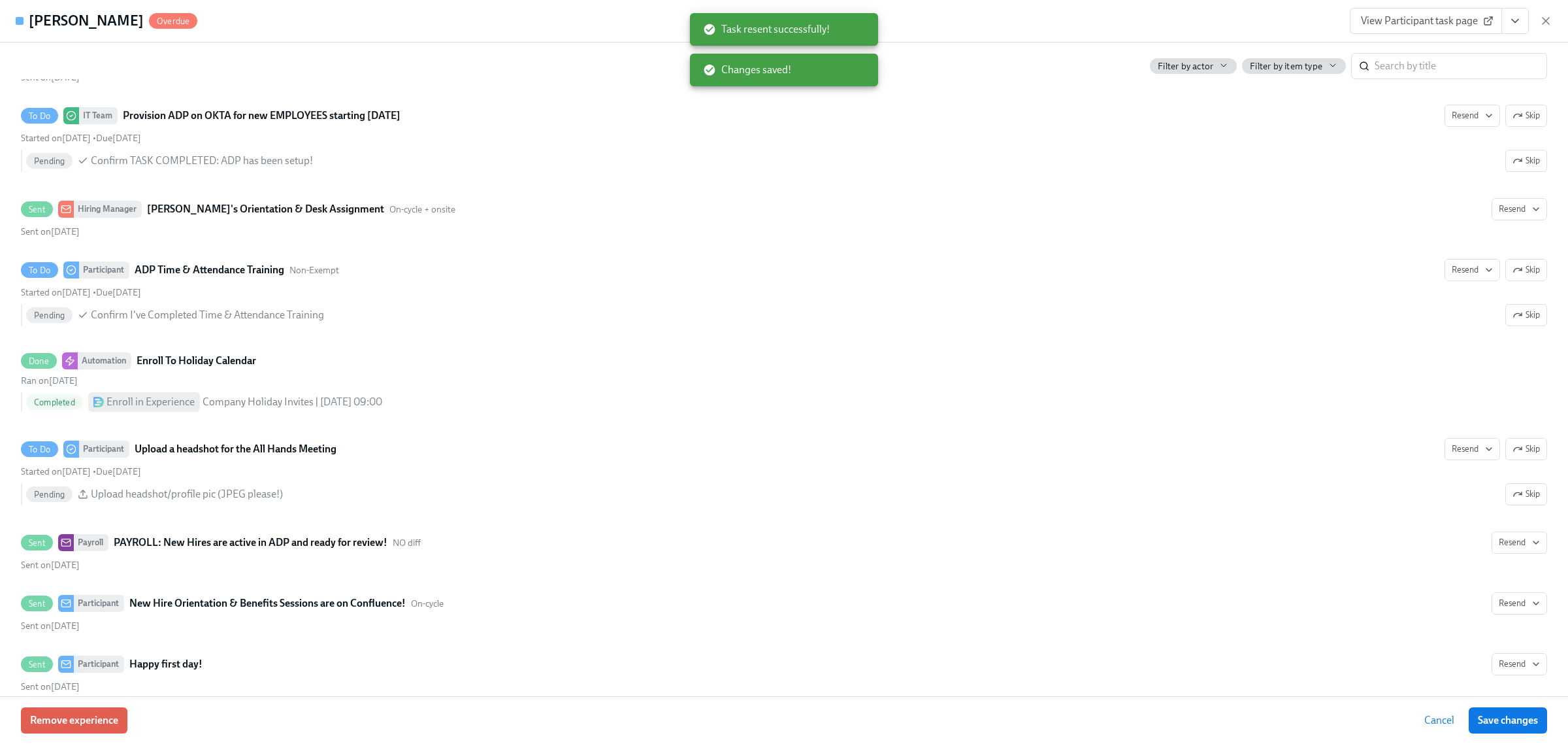
drag, startPoint x: 1546, startPoint y: 20, endPoint x: 410, endPoint y: 396, distance: 1196.6
click at [1546, 20] on icon "button" at bounding box center [1546, 21] width 7 height 7
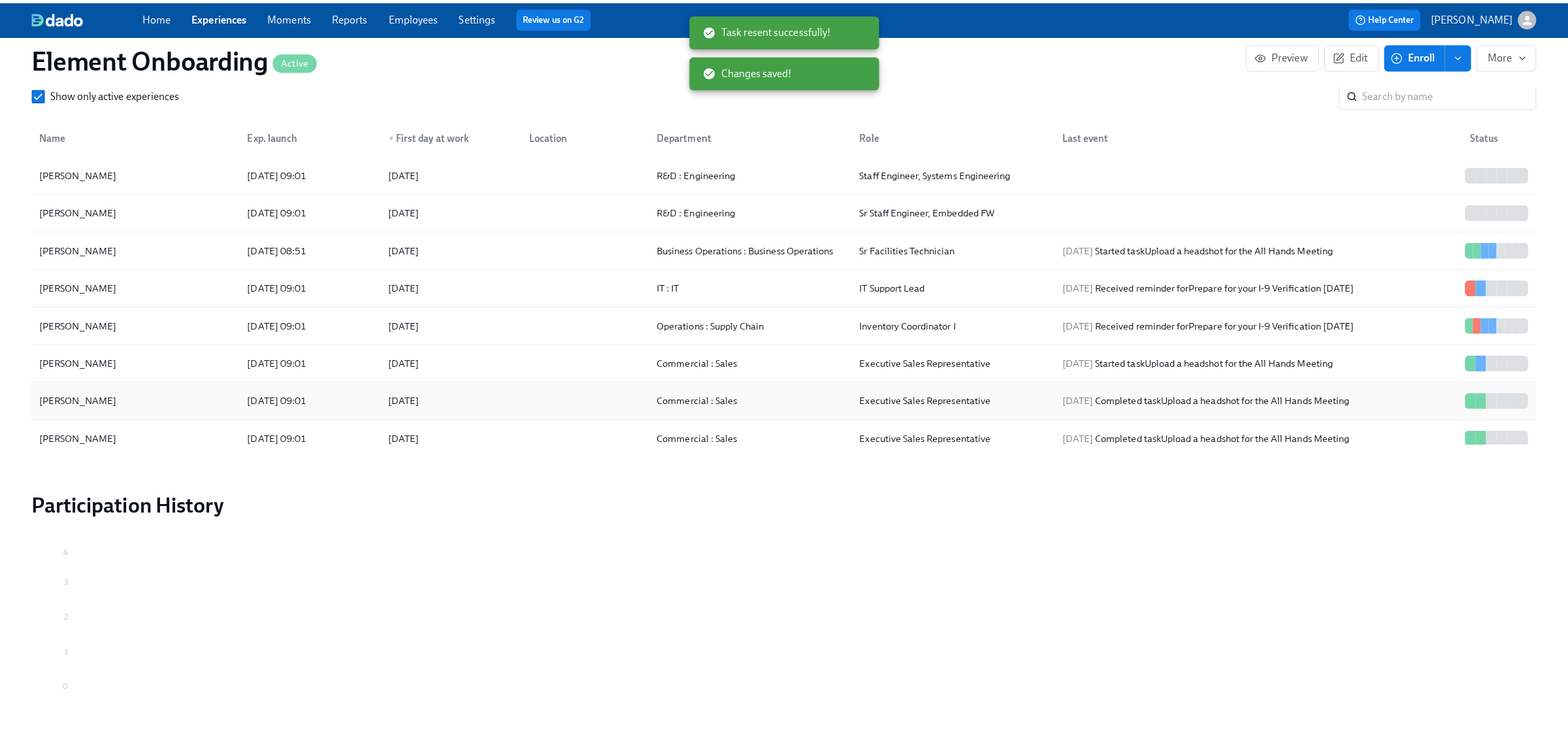
scroll to position [0, 19545]
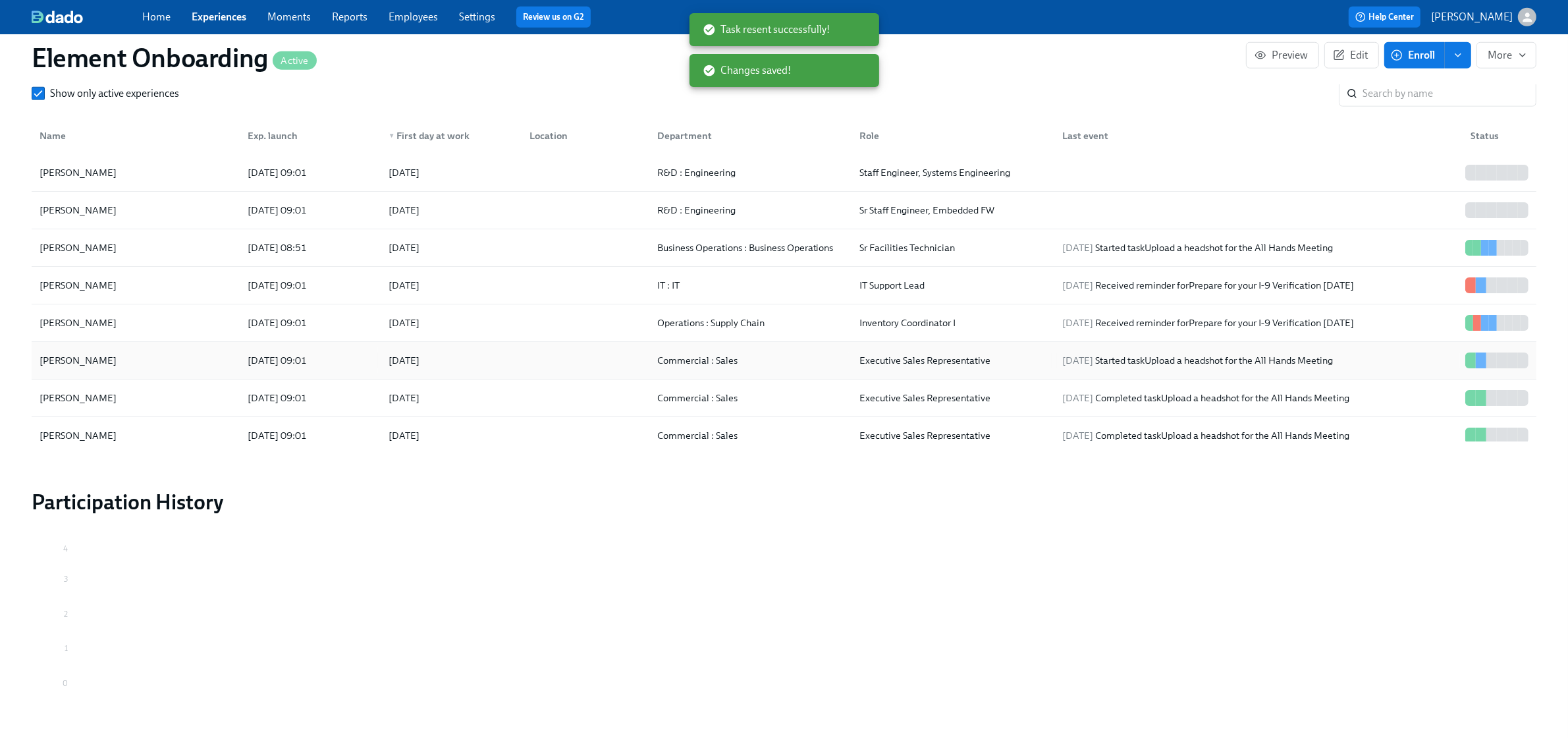
click at [168, 366] on div "[PERSON_NAME]" at bounding box center [135, 360] width 203 height 27
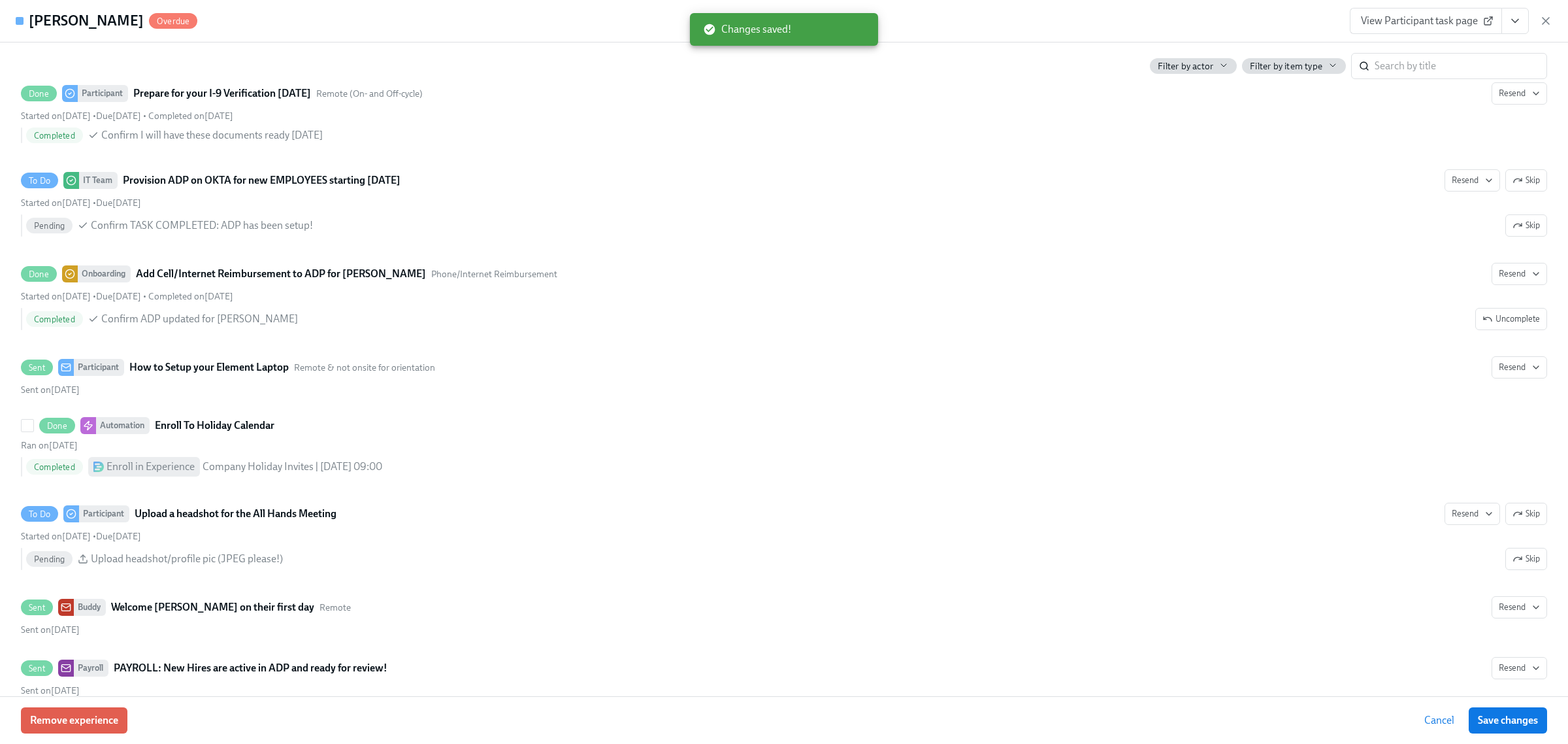
scroll to position [2124, 0]
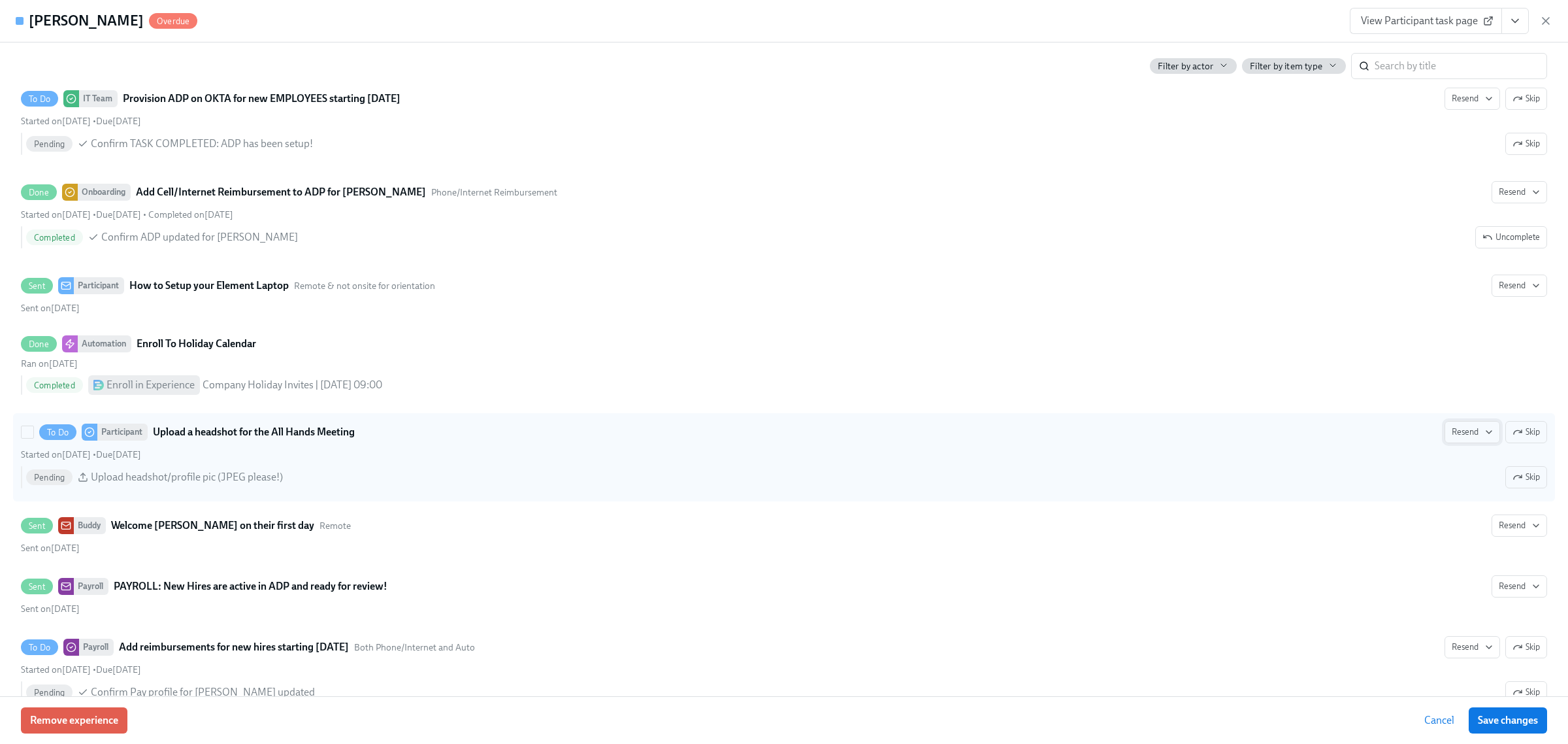
click at [1452, 437] on span "Resend" at bounding box center [1472, 432] width 41 height 13
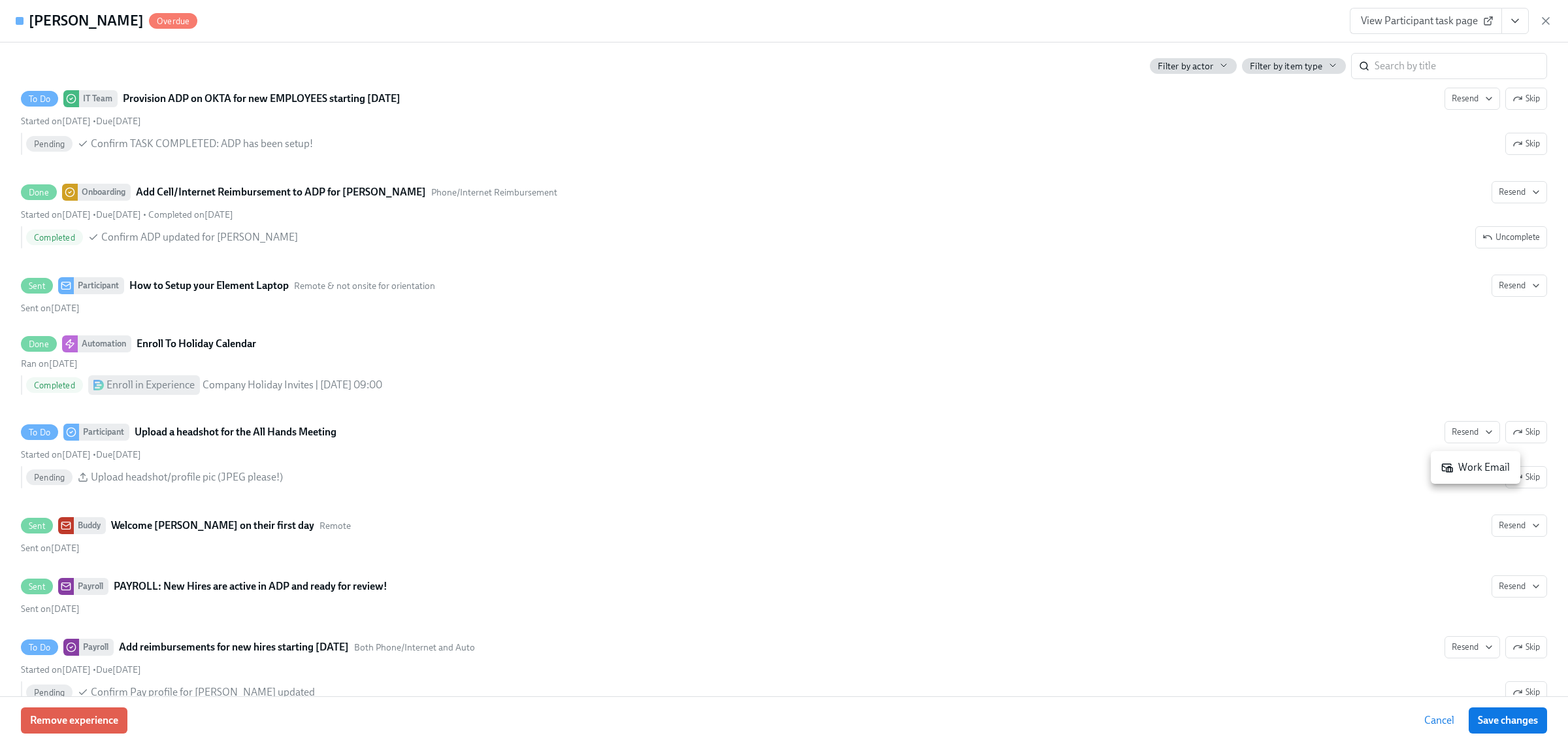
click at [1447, 471] on icon at bounding box center [1448, 468] width 11 height 8
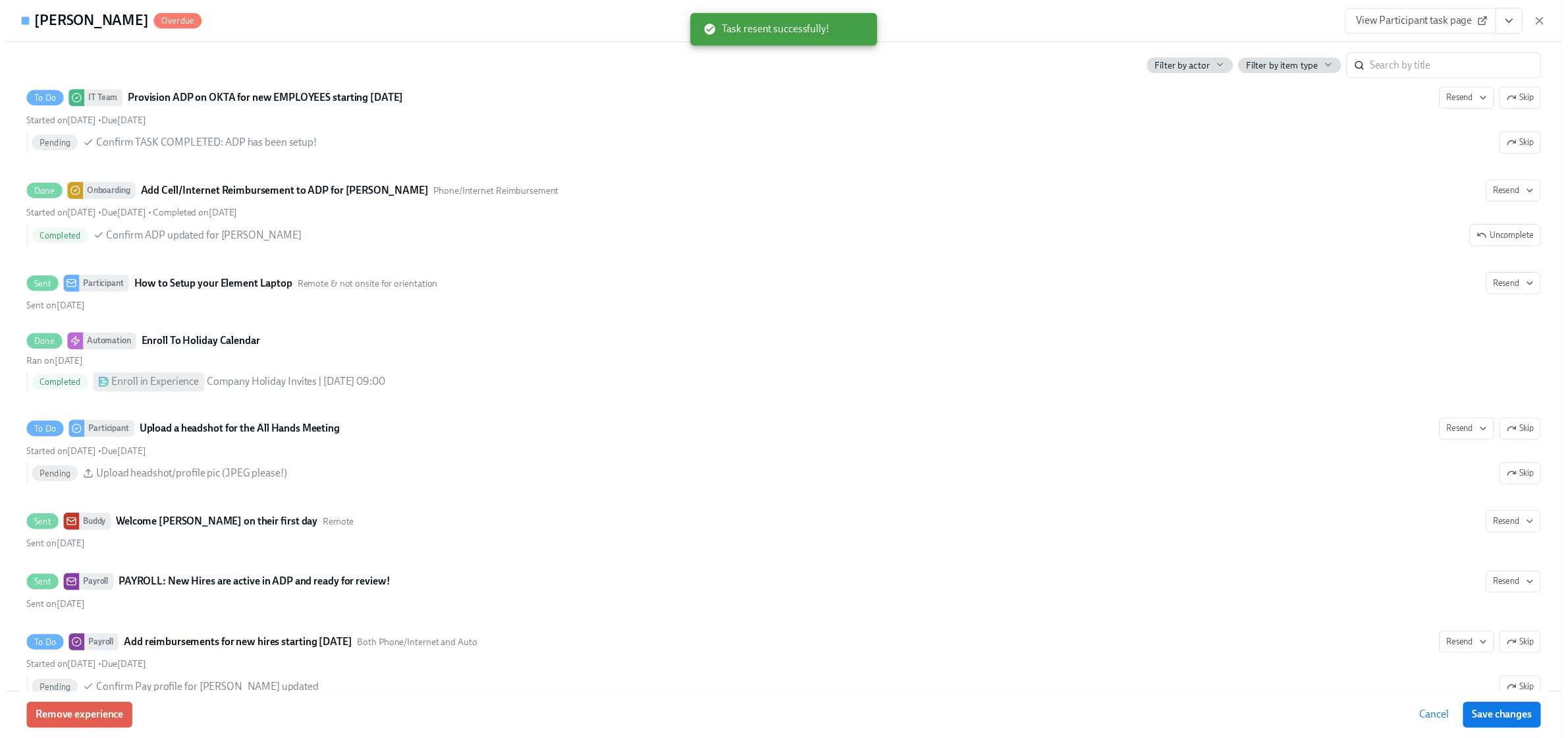
scroll to position [0, 19714]
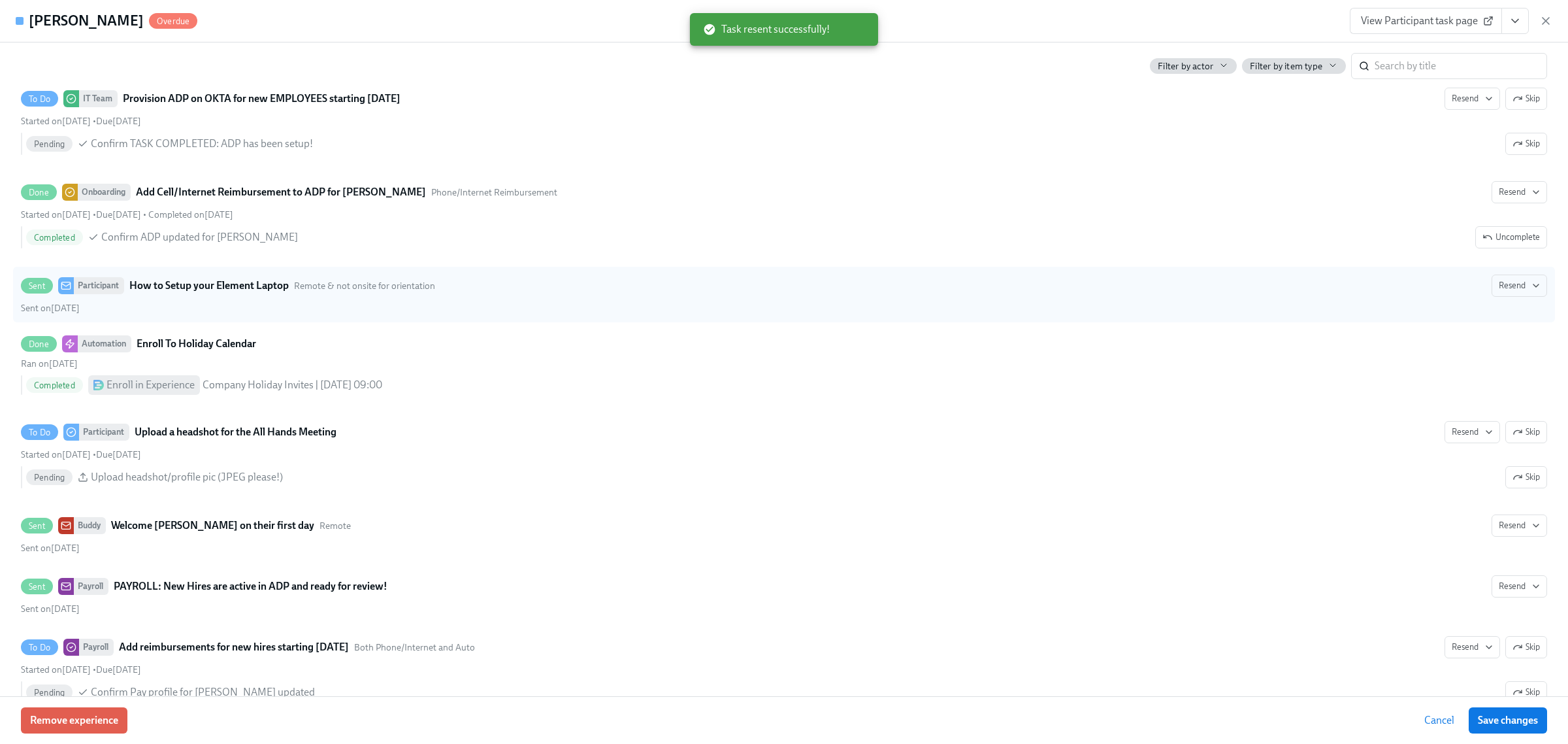
click at [1495, 716] on span "Save changes" at bounding box center [1508, 720] width 60 height 13
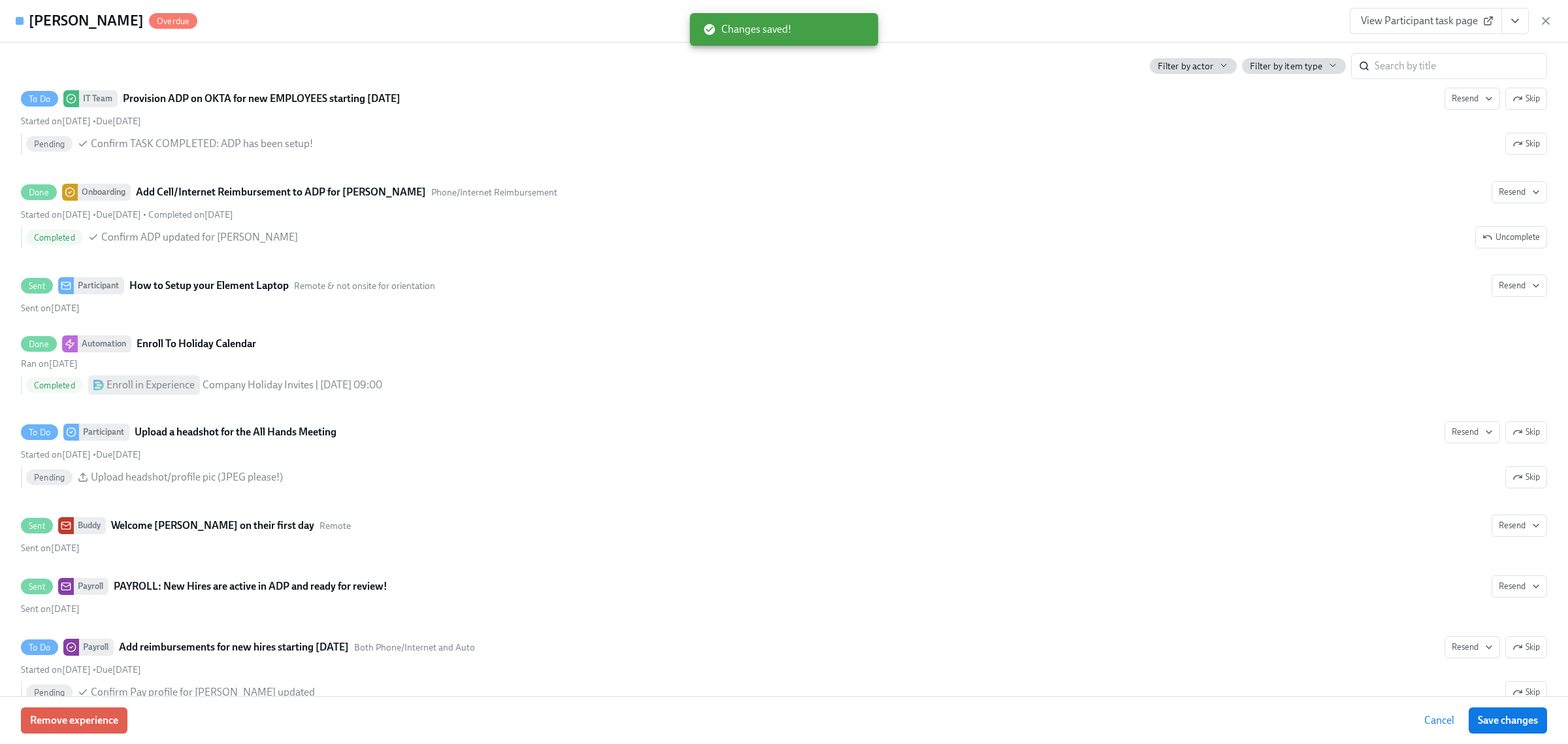
click at [1547, 21] on icon "button" at bounding box center [1546, 21] width 13 height 13
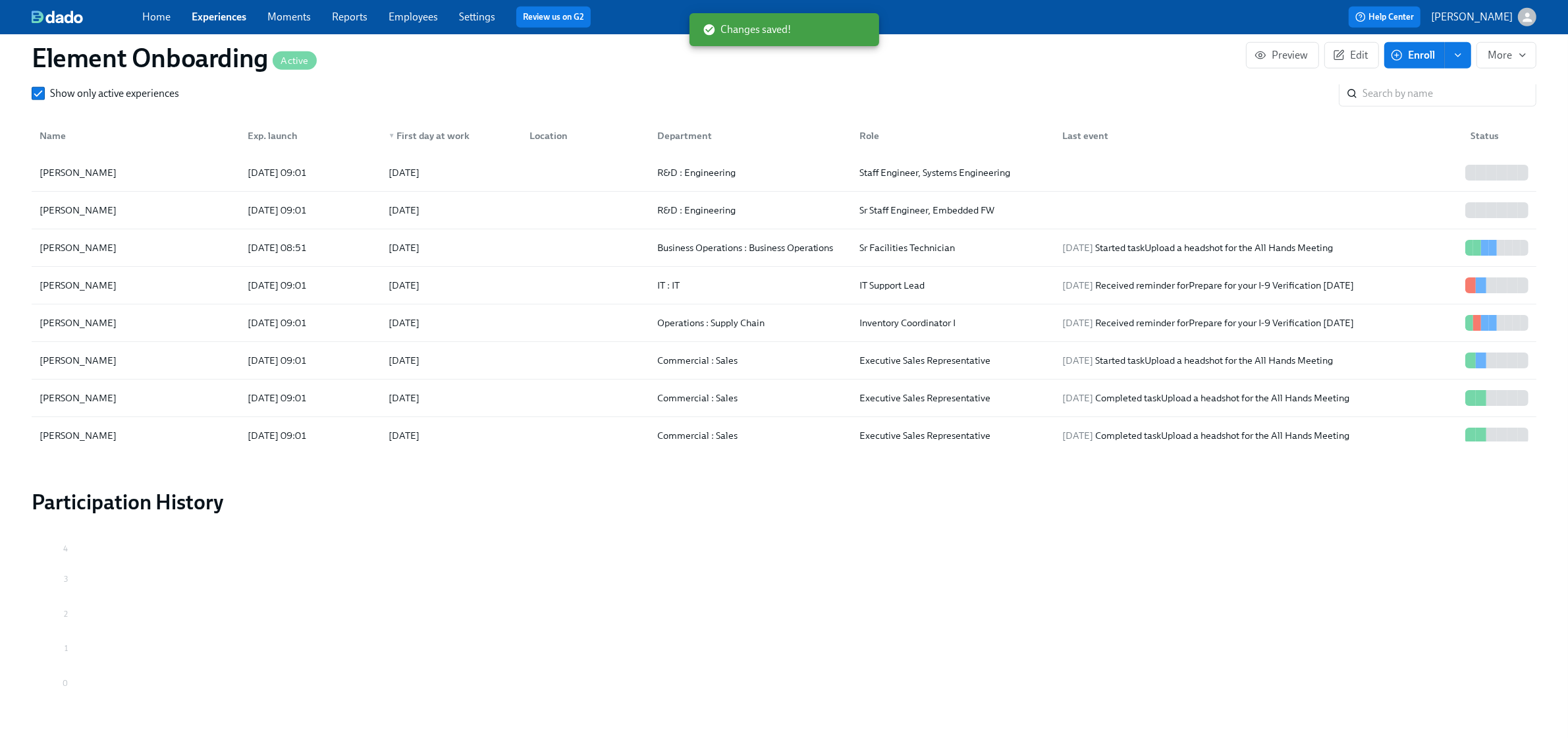
scroll to position [0, 19714]
